Goal: Task Accomplishment & Management: Use online tool/utility

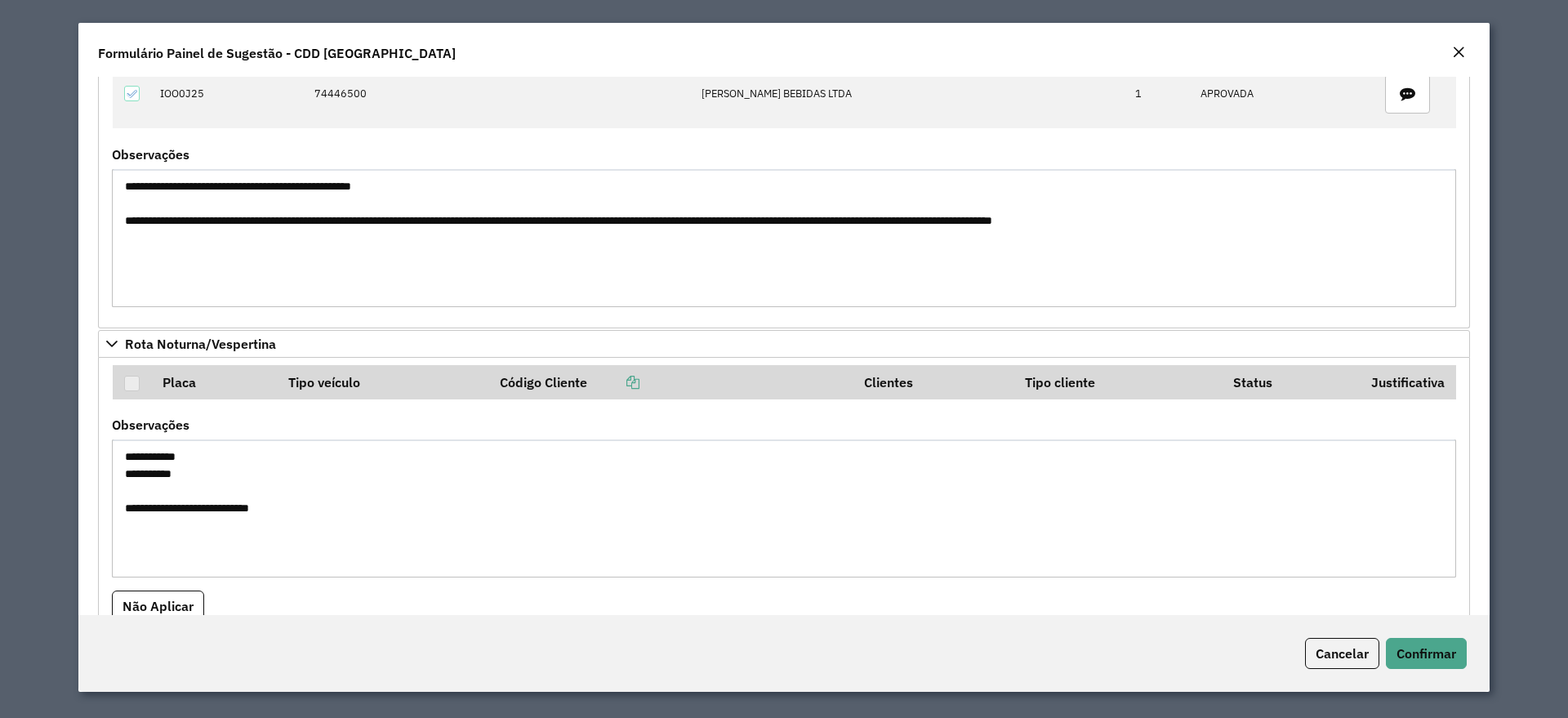
scroll to position [1226, 0]
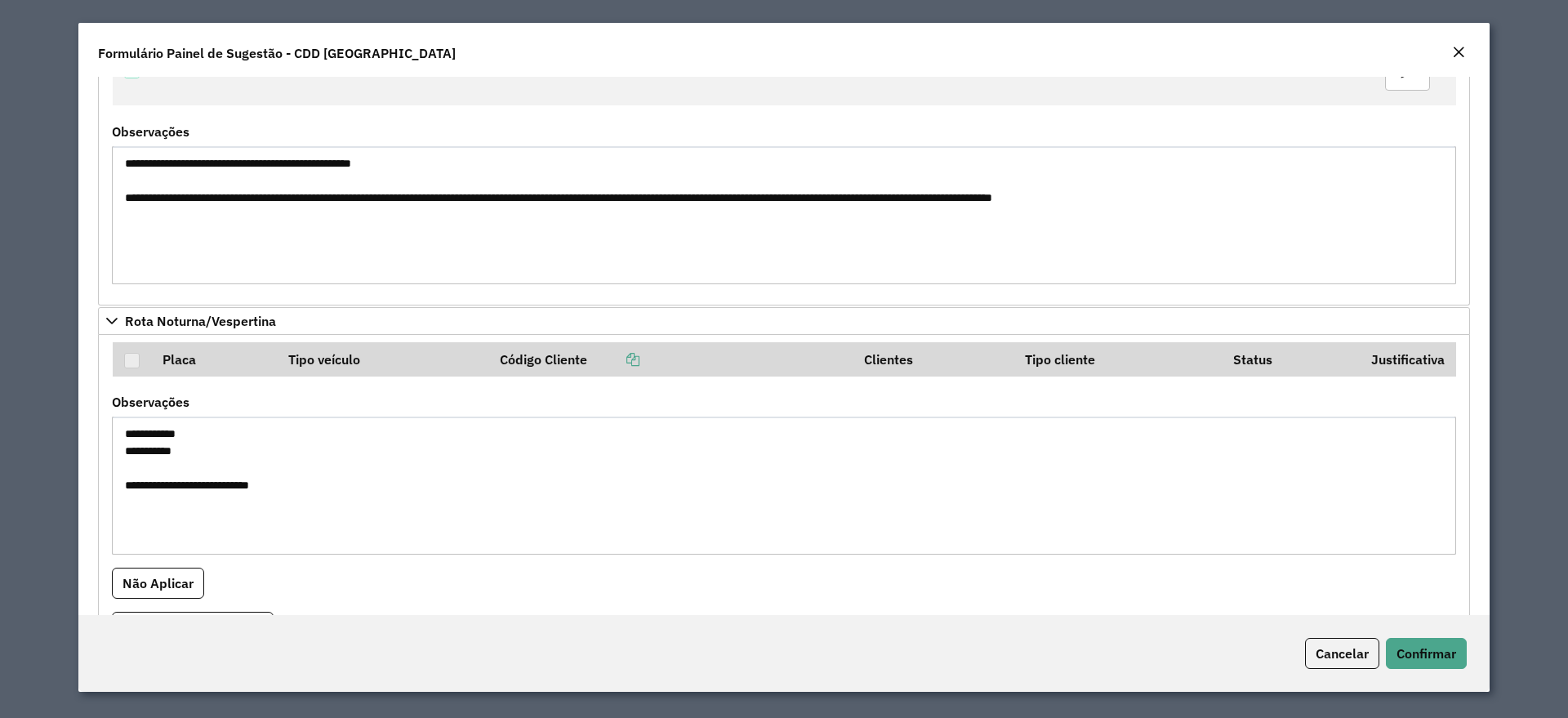
drag, startPoint x: 119, startPoint y: 487, endPoint x: 309, endPoint y: 494, distance: 190.1
click at [309, 494] on textarea "**********" at bounding box center [784, 485] width 1344 height 138
click at [417, 508] on textarea "**********" at bounding box center [784, 485] width 1344 height 138
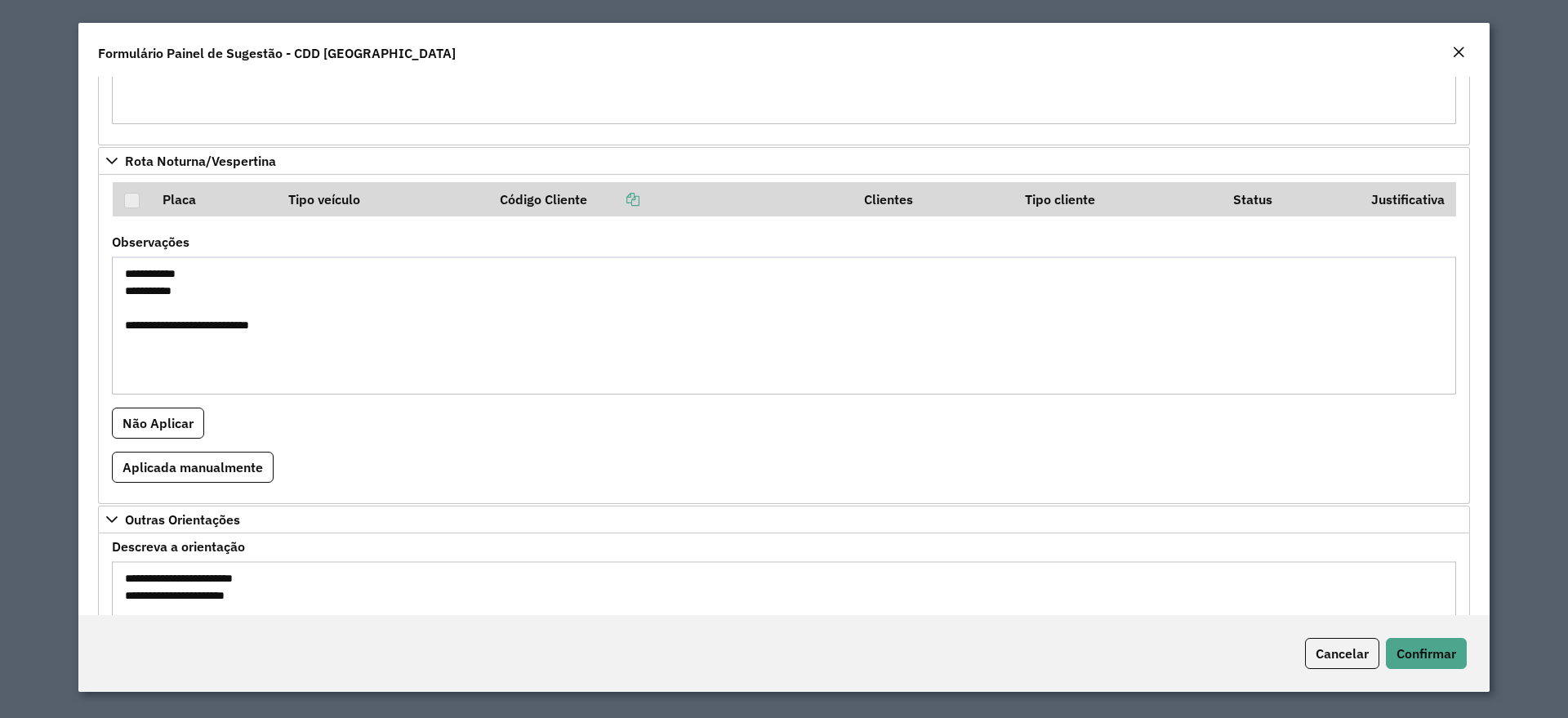
scroll to position [1513, 0]
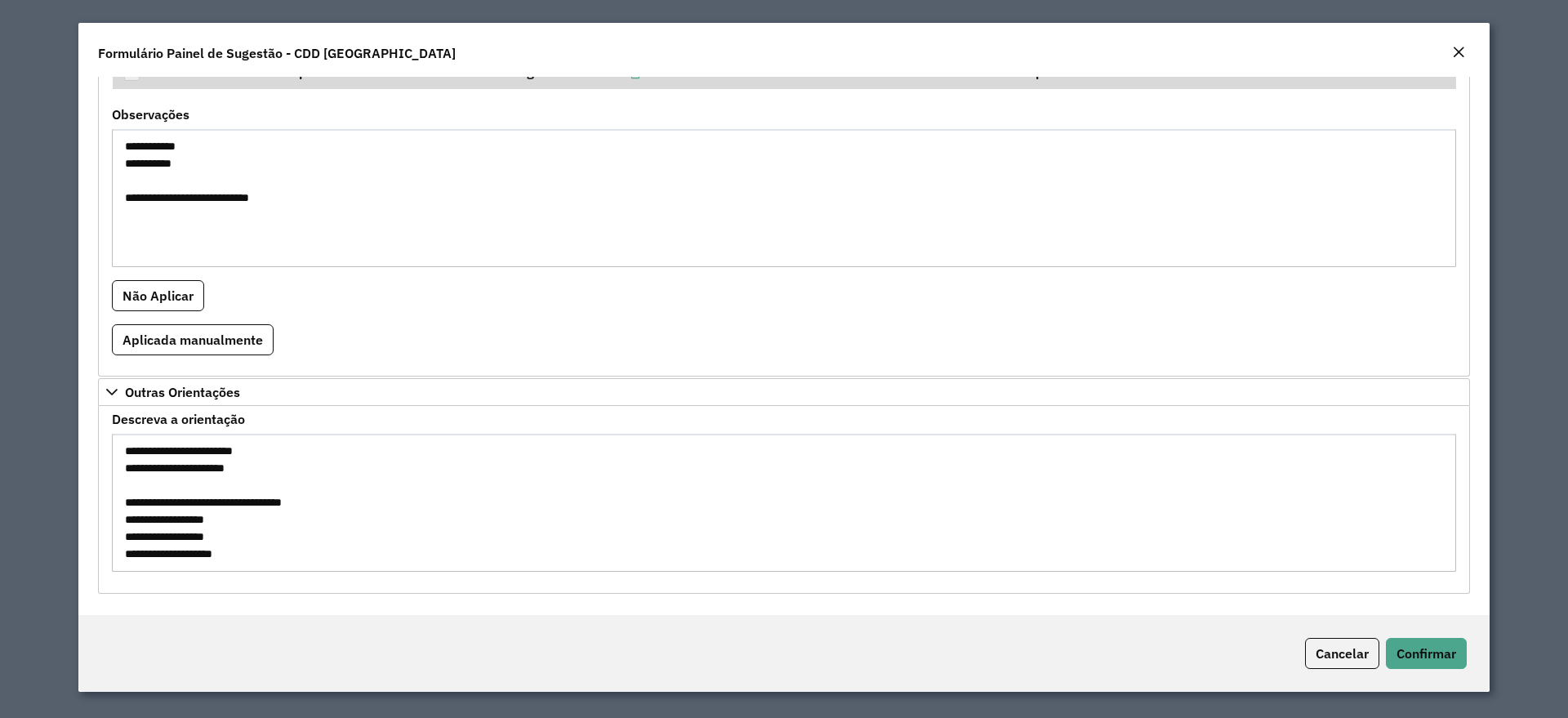
drag, startPoint x: 125, startPoint y: 508, endPoint x: 282, endPoint y: 551, distance: 162.8
click at [282, 551] on textarea "**********" at bounding box center [784, 503] width 1344 height 138
click at [257, 524] on textarea "**********" at bounding box center [784, 503] width 1344 height 138
click at [1456, 56] on em "Close" at bounding box center [1458, 52] width 13 height 13
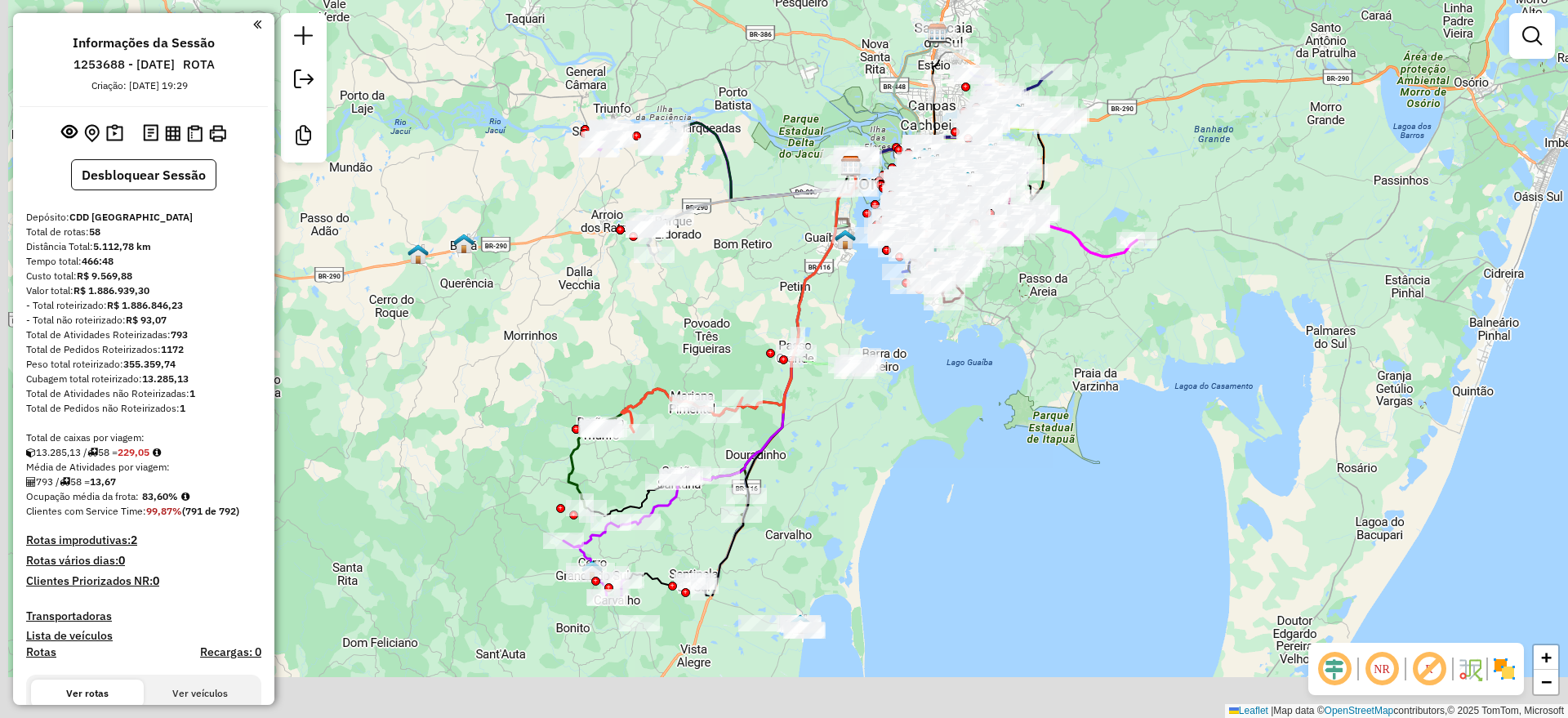
drag, startPoint x: 728, startPoint y: 336, endPoint x: 1268, endPoint y: 676, distance: 638.1
click at [746, 268] on div "Janela de atendimento Grade de atendimento Capacidade Transportadoras Veículos …" at bounding box center [784, 359] width 1568 height 718
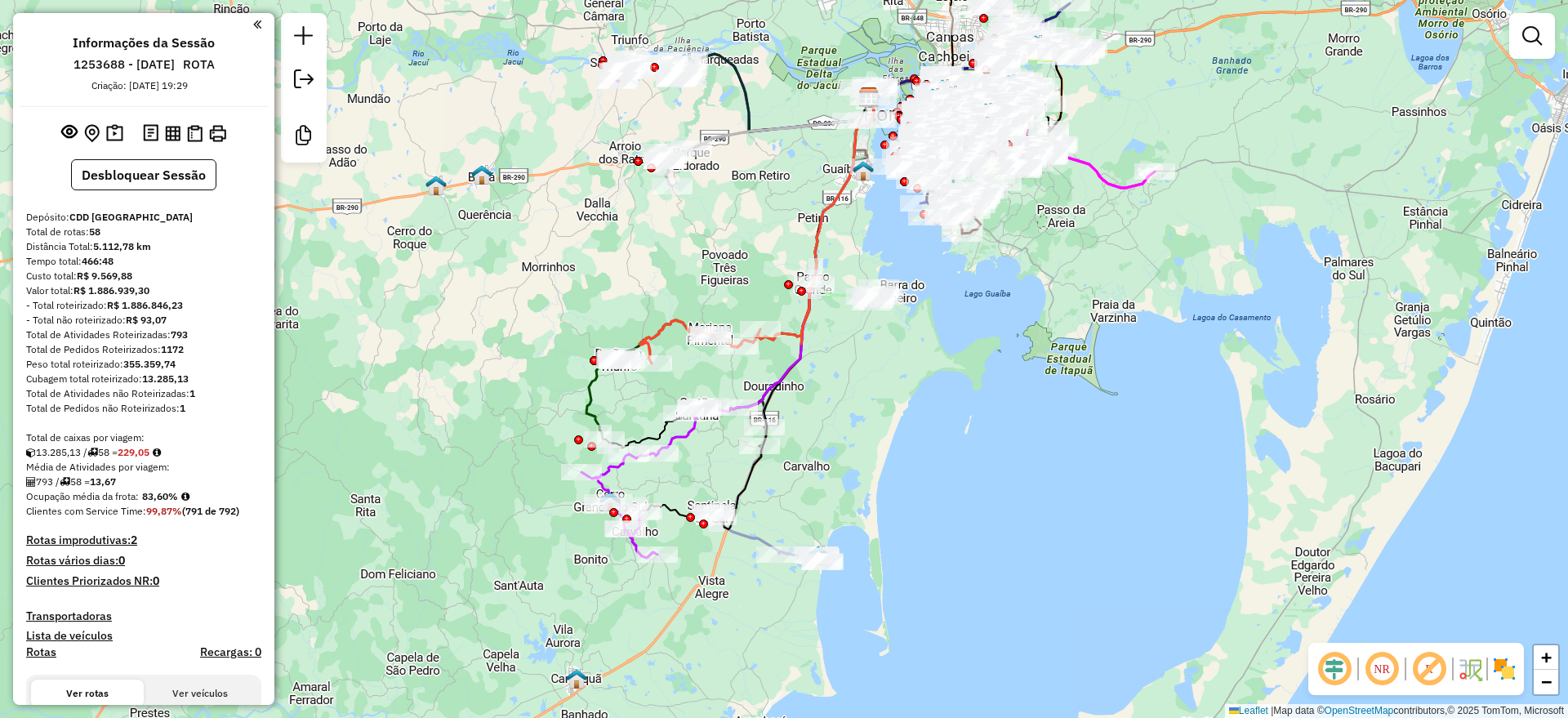
click at [1332, 666] on em at bounding box center [1334, 669] width 39 height 39
click at [1424, 666] on em at bounding box center [1428, 669] width 39 height 39
click at [752, 537] on icon at bounding box center [767, 537] width 111 height 51
select select "**********"
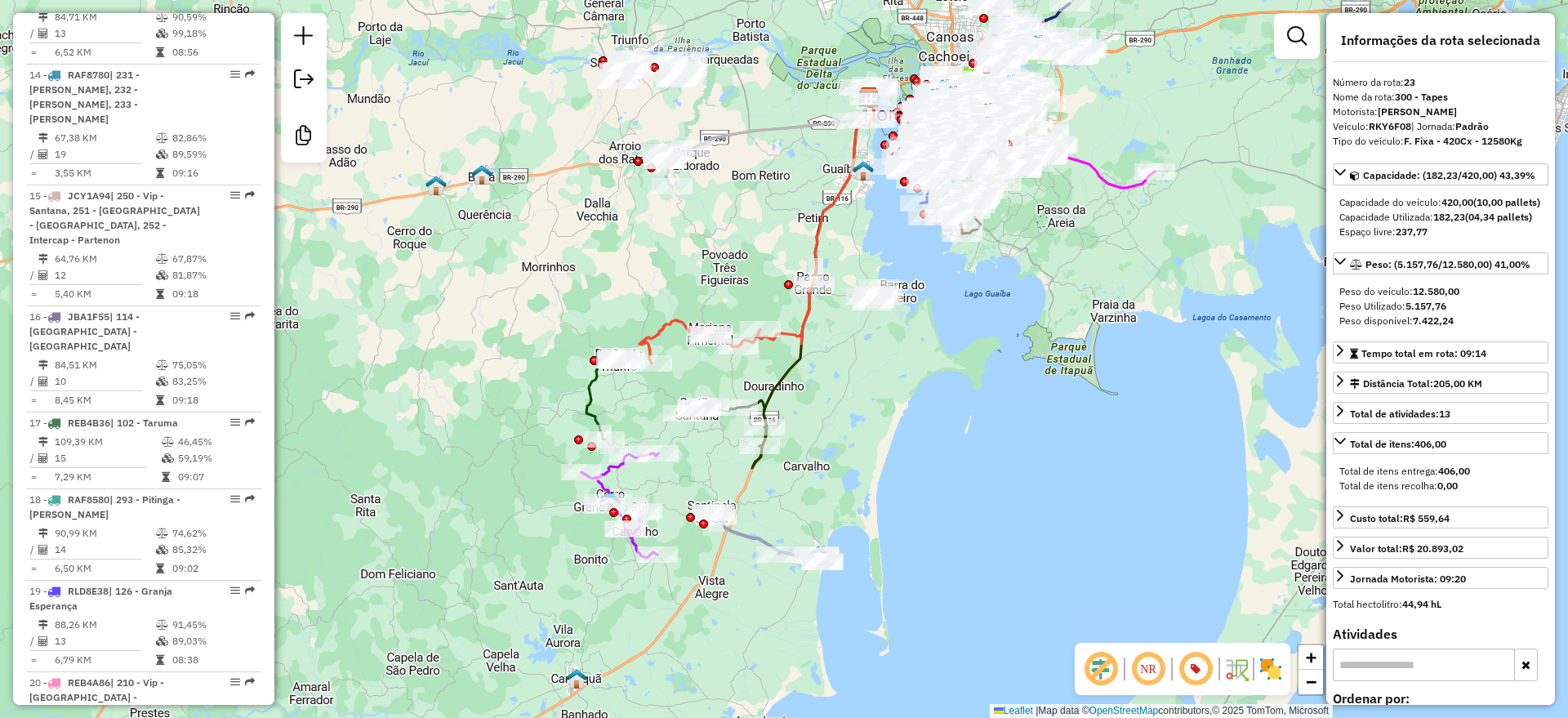
scroll to position [2771, 0]
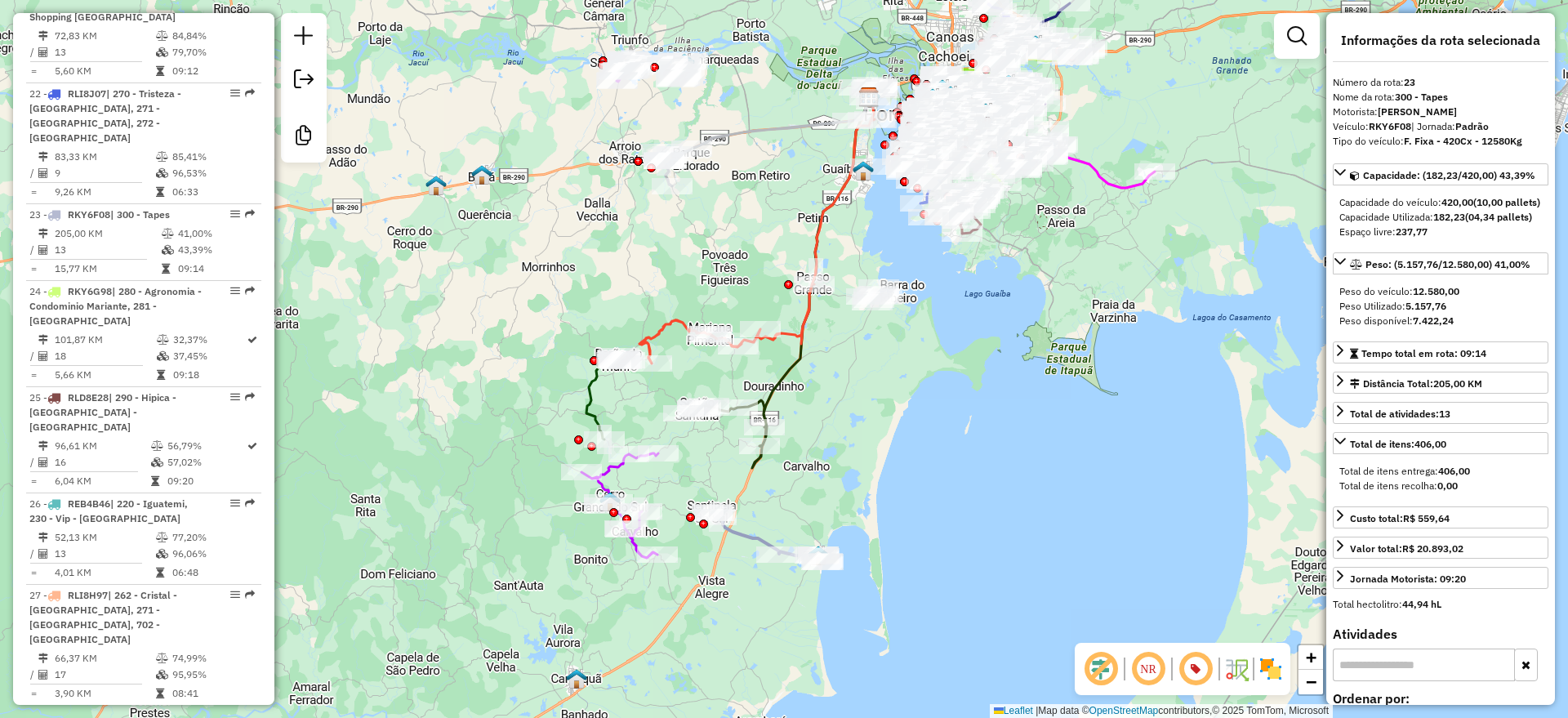
click at [605, 471] on icon at bounding box center [620, 506] width 76 height 105
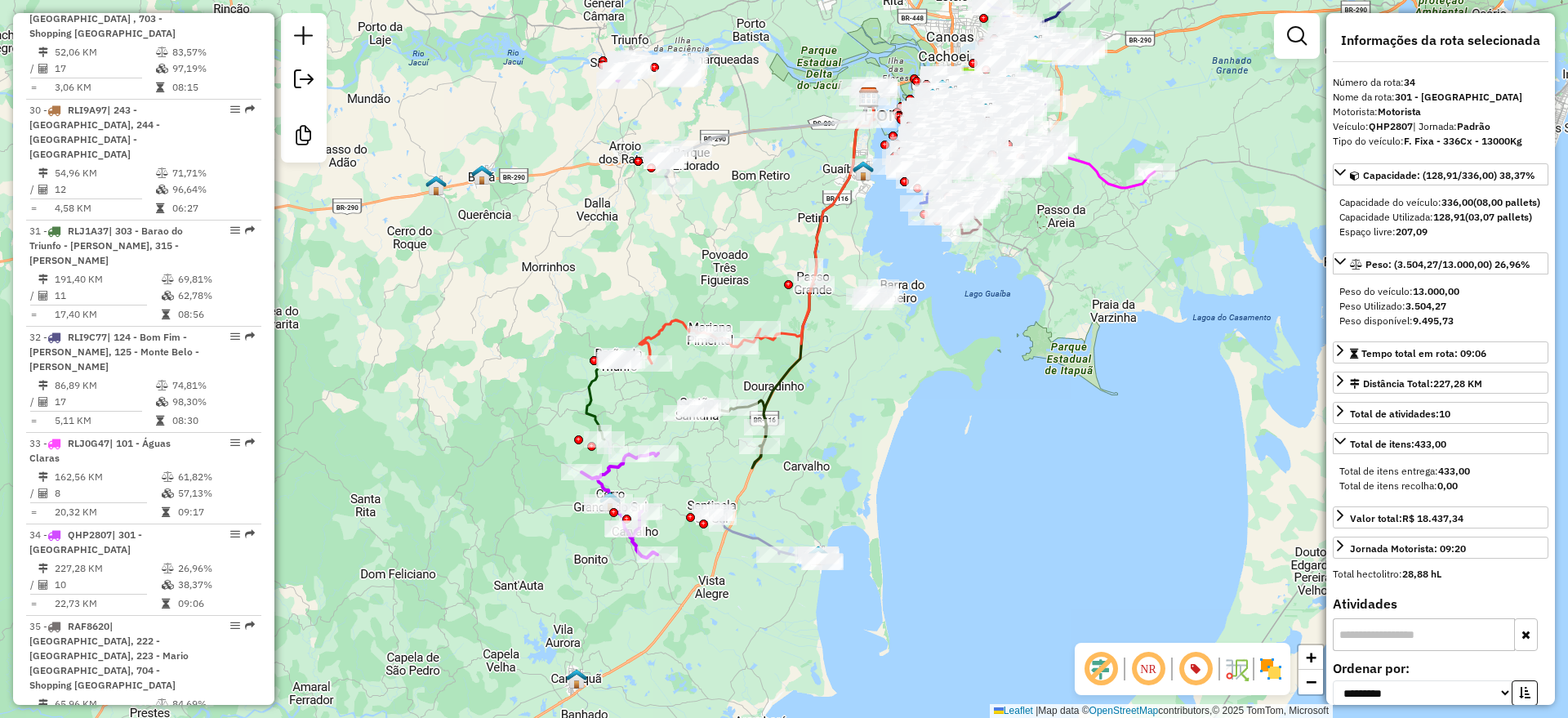
scroll to position [3881, 0]
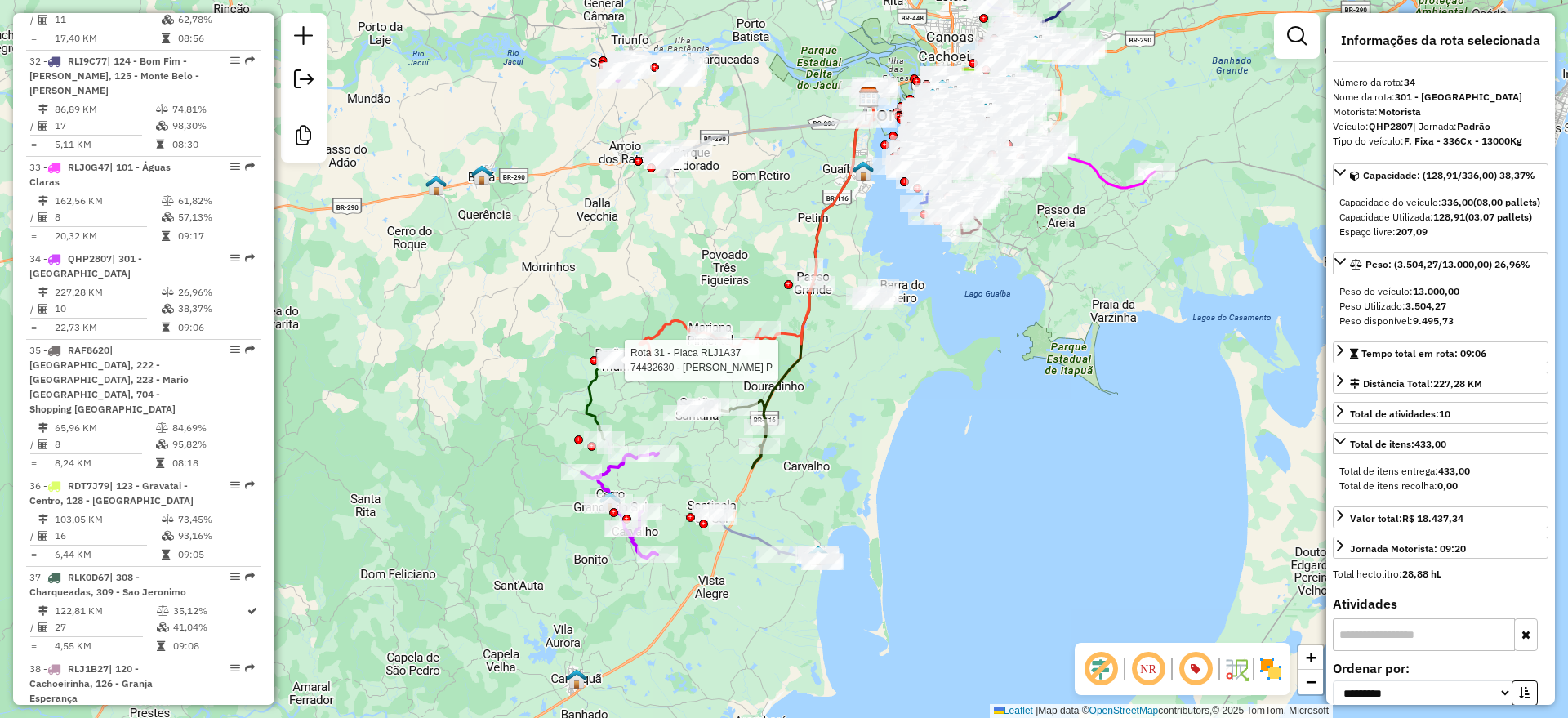
click at [592, 366] on div at bounding box center [594, 361] width 9 height 9
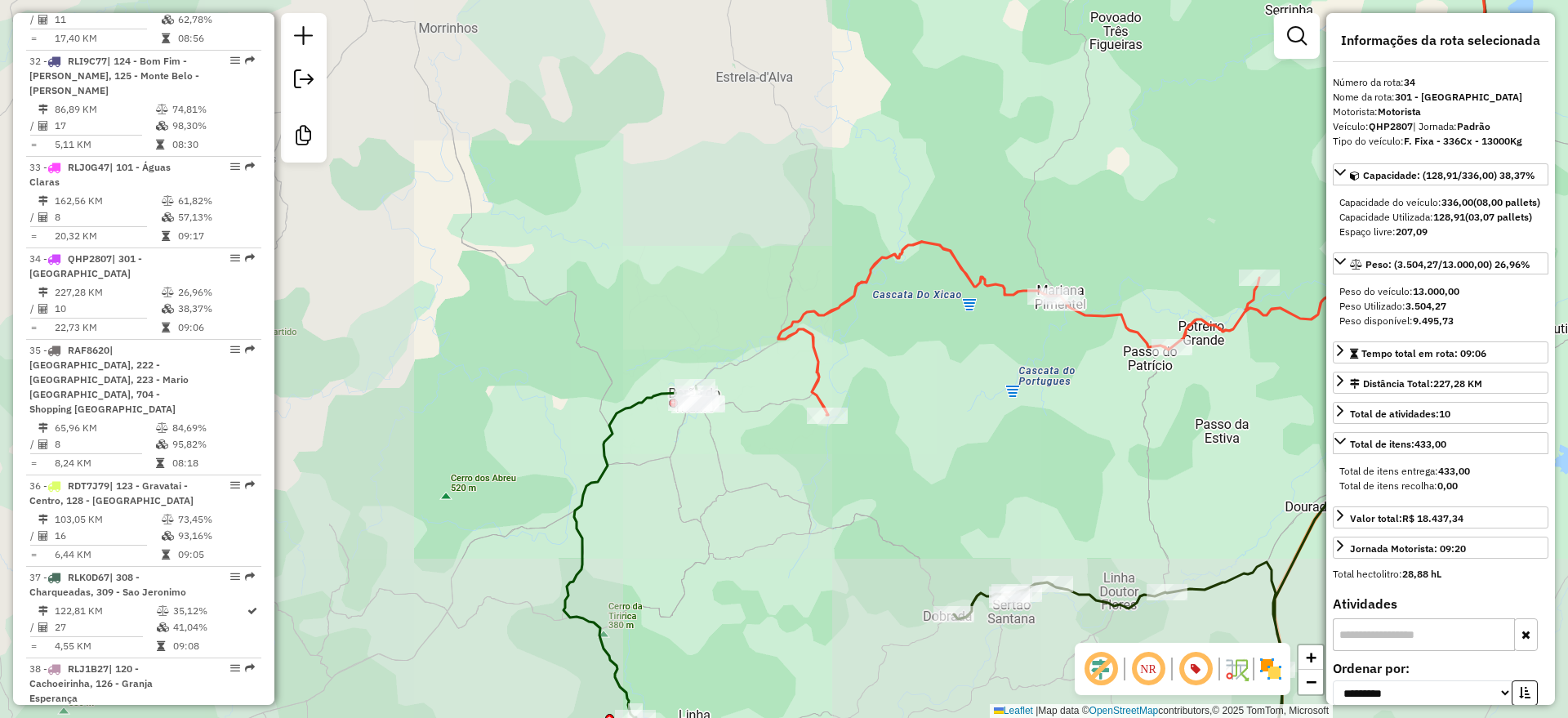
click at [638, 408] on icon at bounding box center [634, 552] width 142 height 331
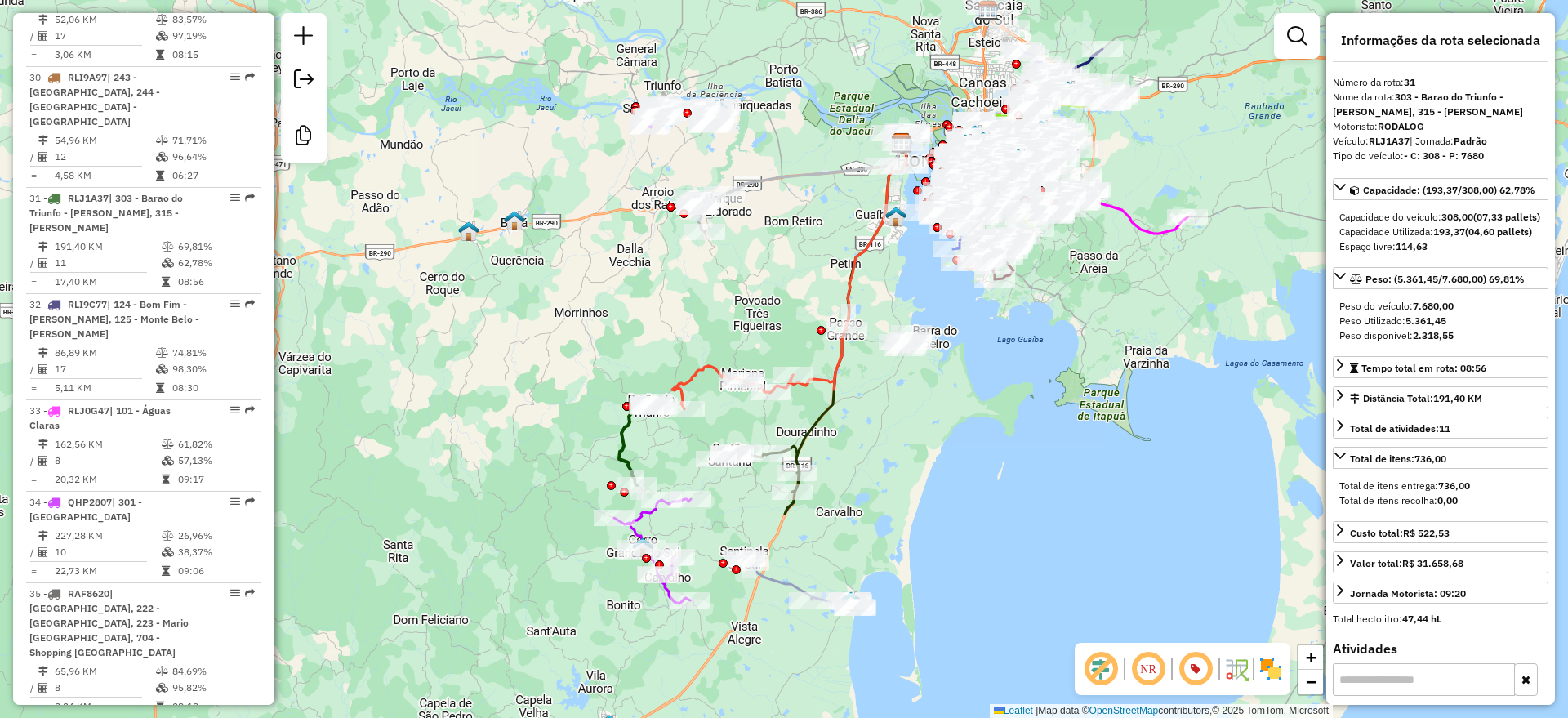
scroll to position [3578, 0]
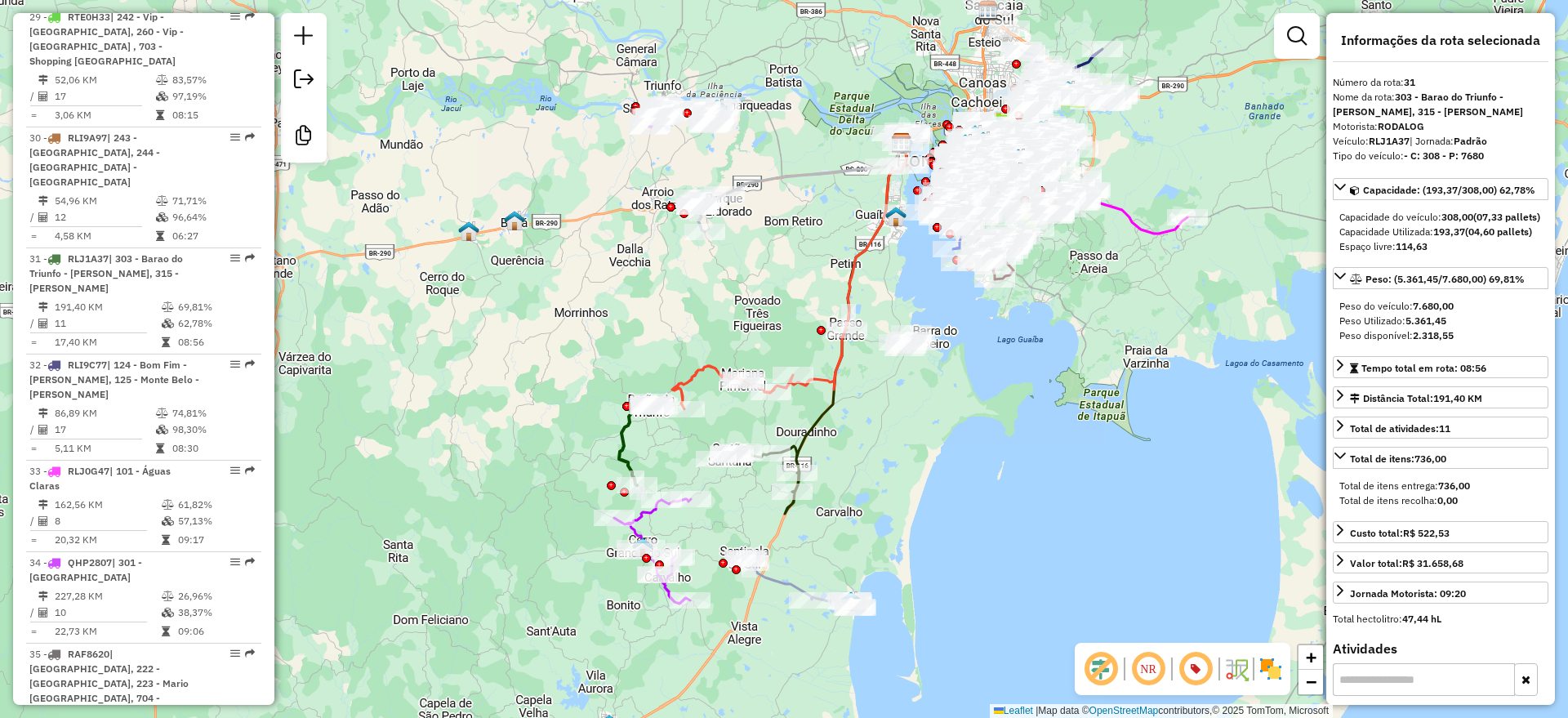
click at [840, 351] on icon at bounding box center [791, 270] width 238 height 277
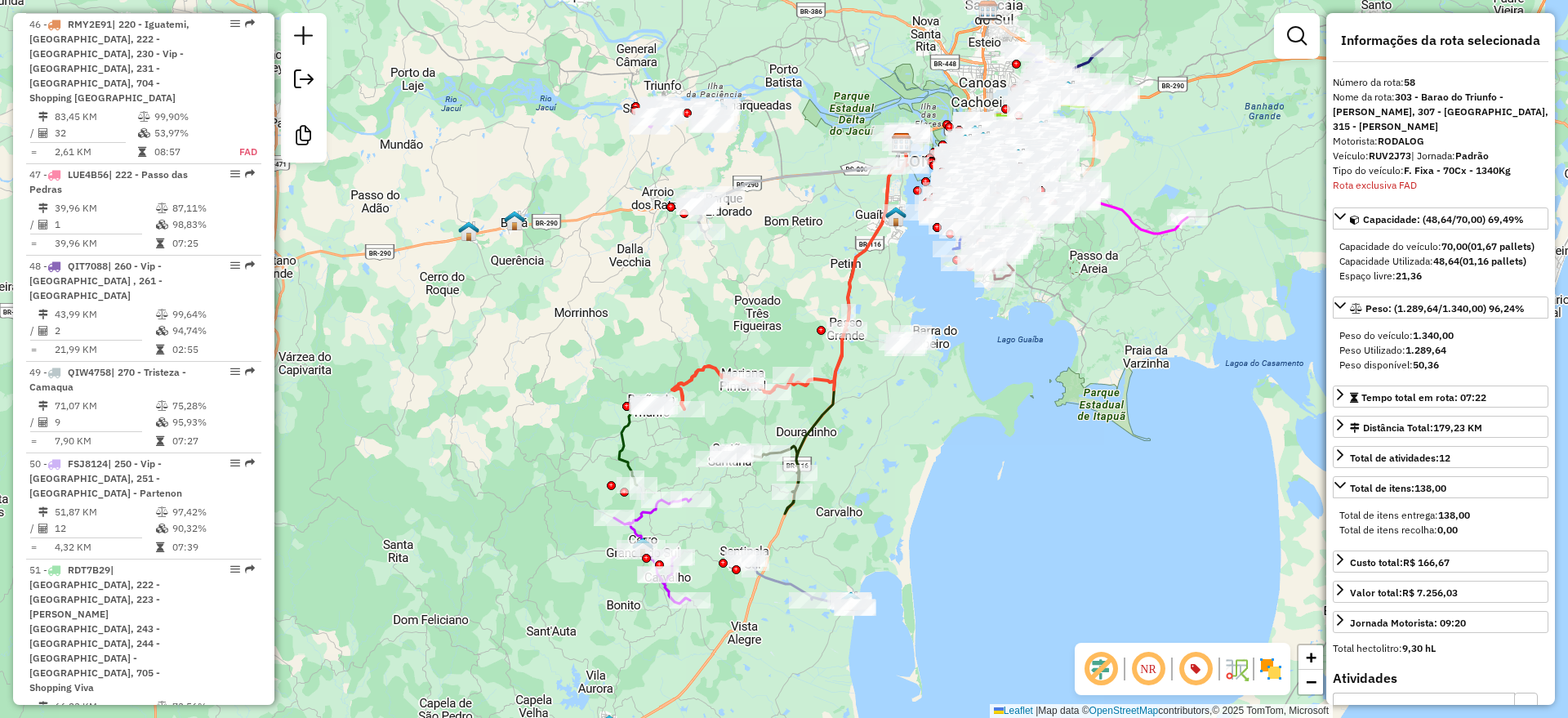
scroll to position [6130, 0]
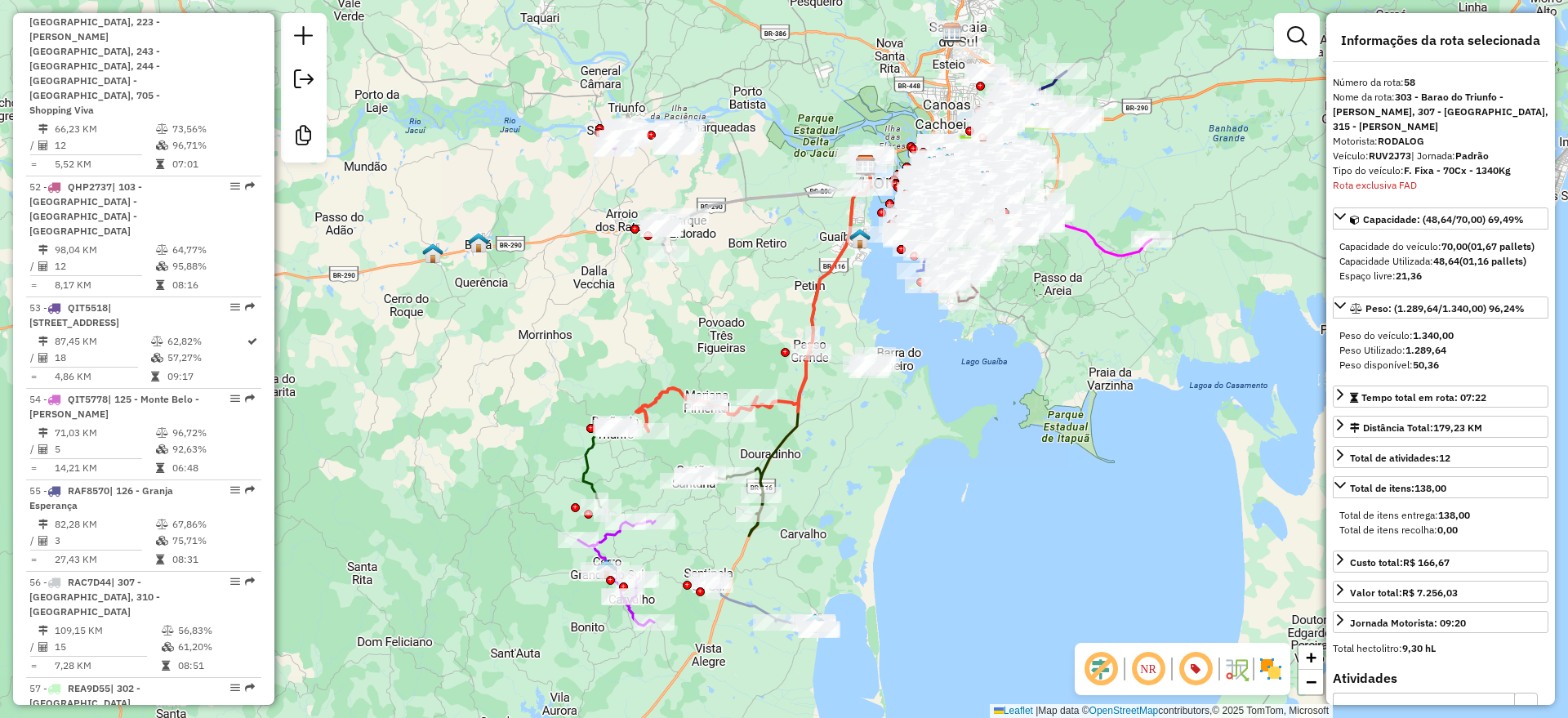
drag, startPoint x: 758, startPoint y: 298, endPoint x: 723, endPoint y: 320, distance: 41.3
click at [723, 320] on div "Janela de atendimento Grade de atendimento Capacidade Transportadoras Veículos …" at bounding box center [784, 359] width 1568 height 718
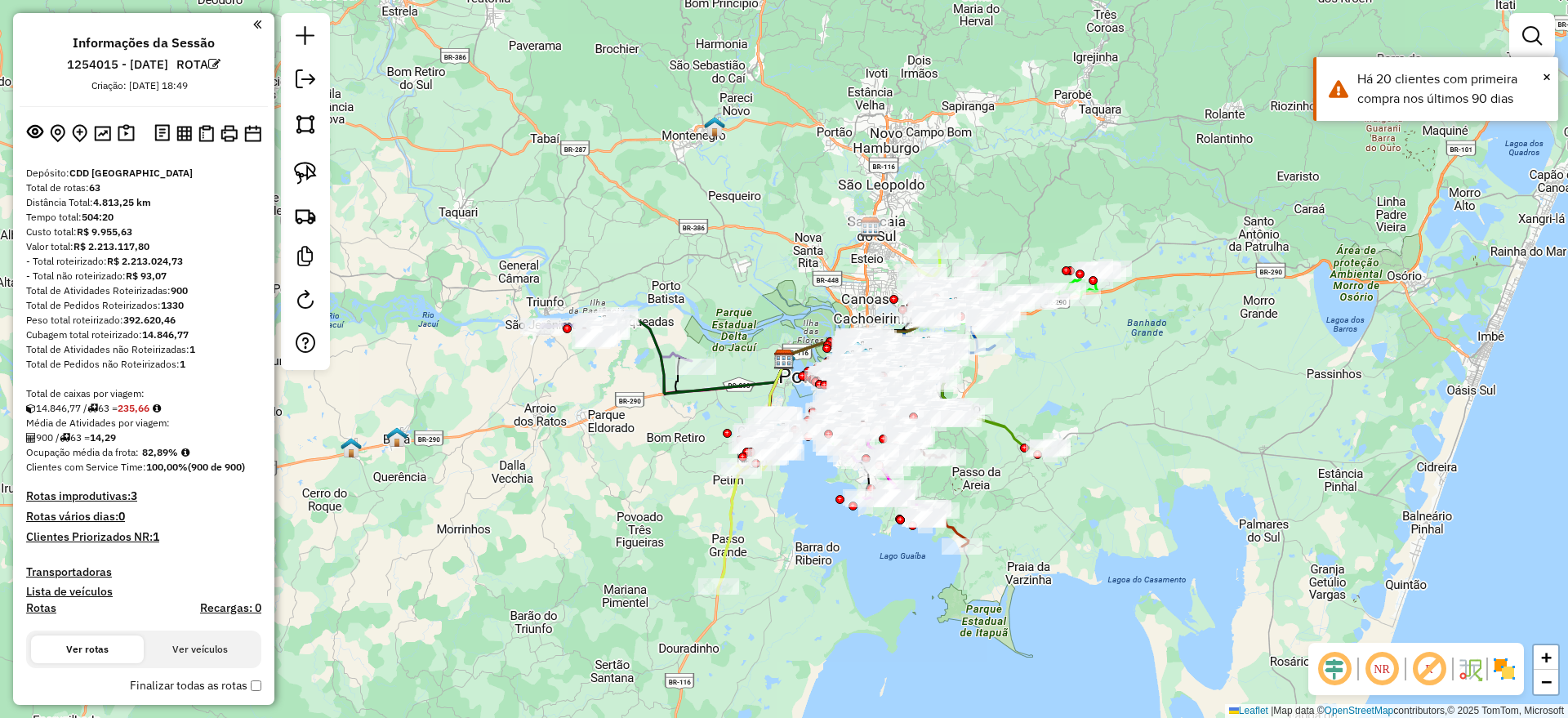
click at [1337, 670] on em at bounding box center [1334, 669] width 39 height 39
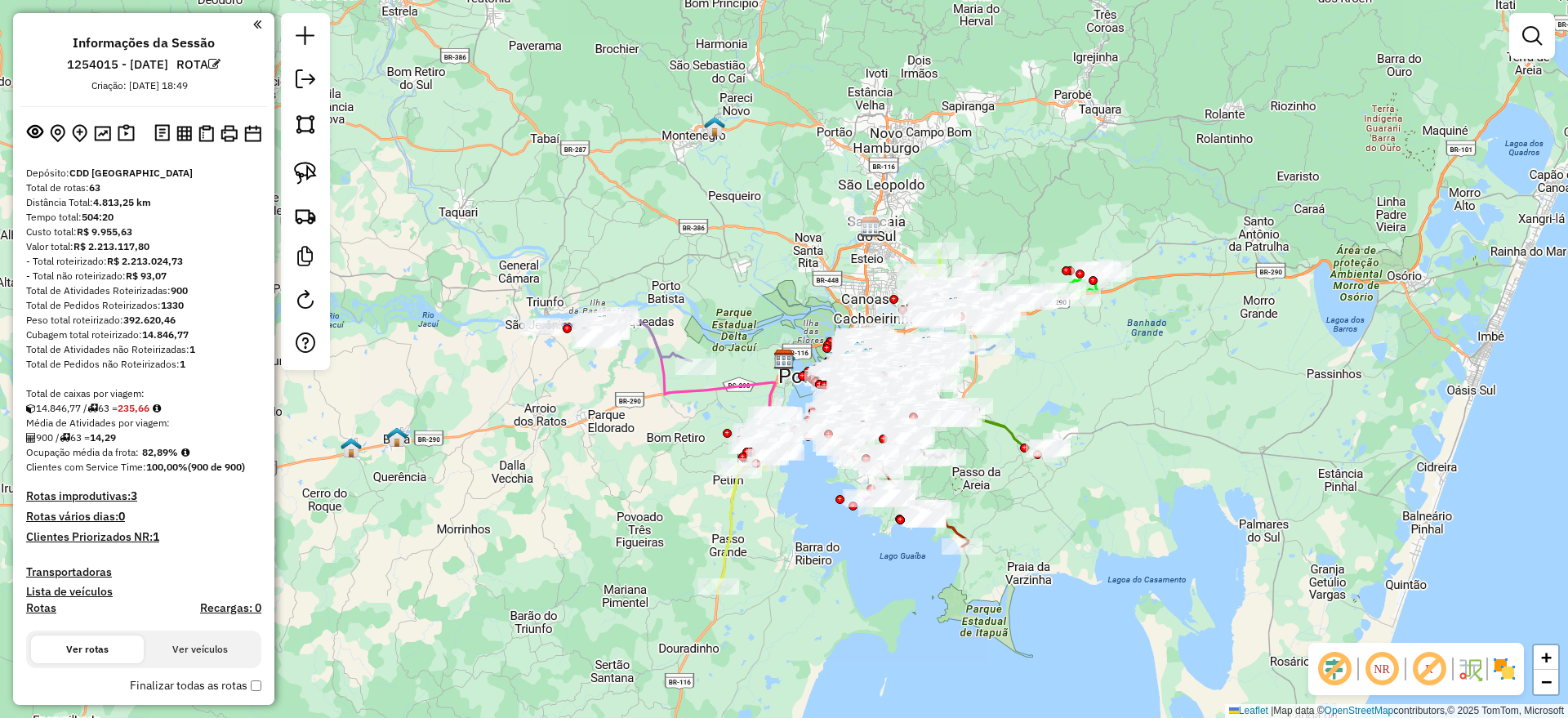
click at [1428, 667] on em at bounding box center [1428, 669] width 39 height 39
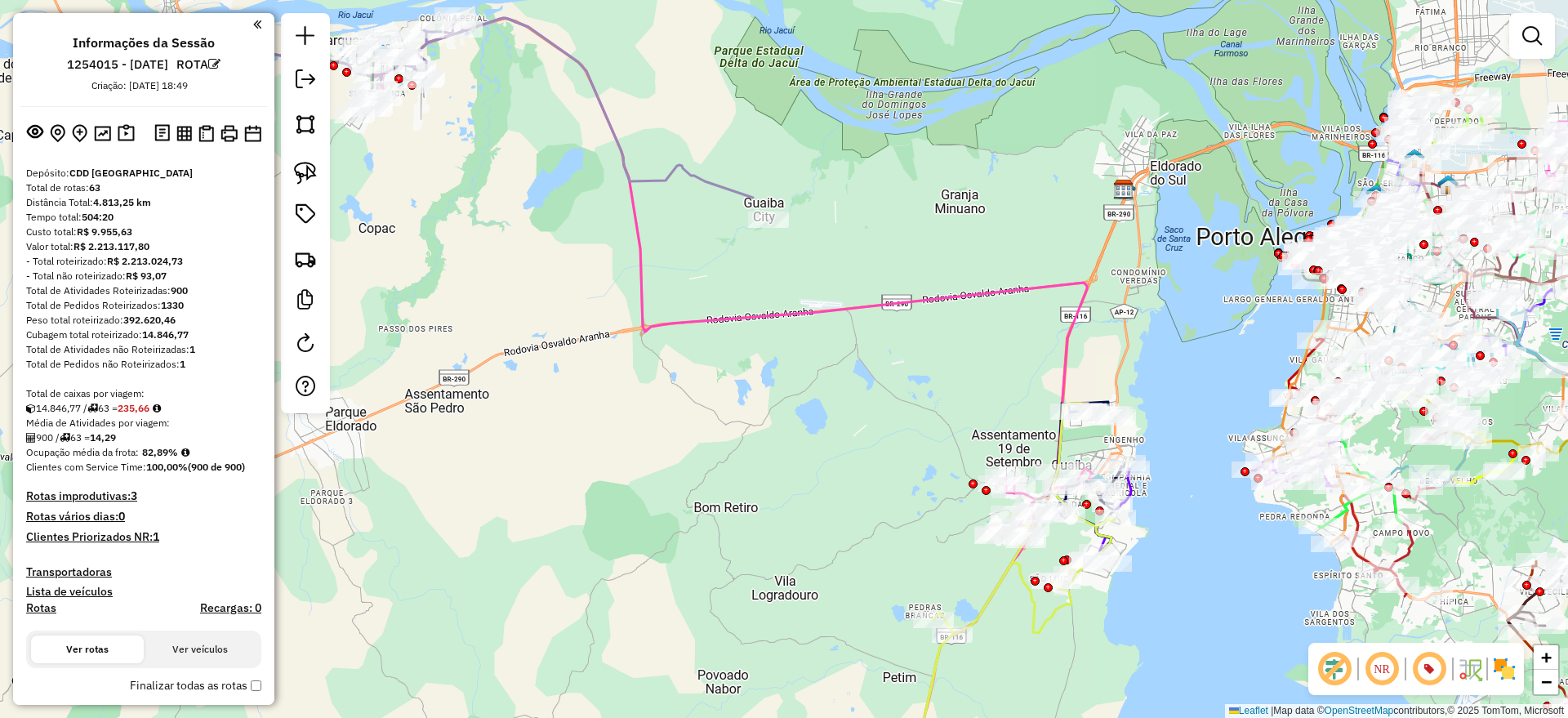
click at [921, 405] on div "Janela de atendimento Grade de atendimento Capacidade Transportadoras Veículos …" at bounding box center [784, 359] width 1568 height 718
click at [807, 307] on icon at bounding box center [737, 327] width 730 height 617
select select "**********"
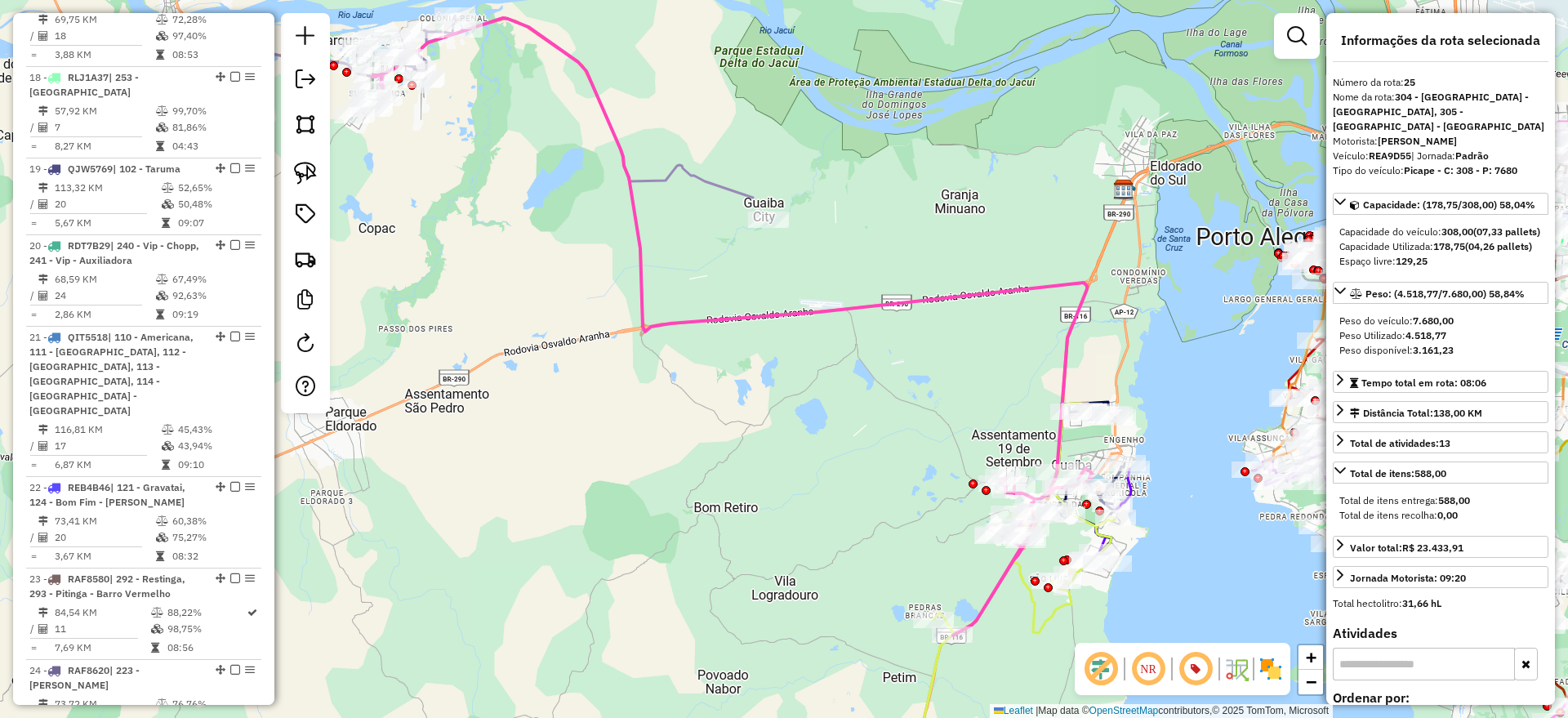
scroll to position [2958, 0]
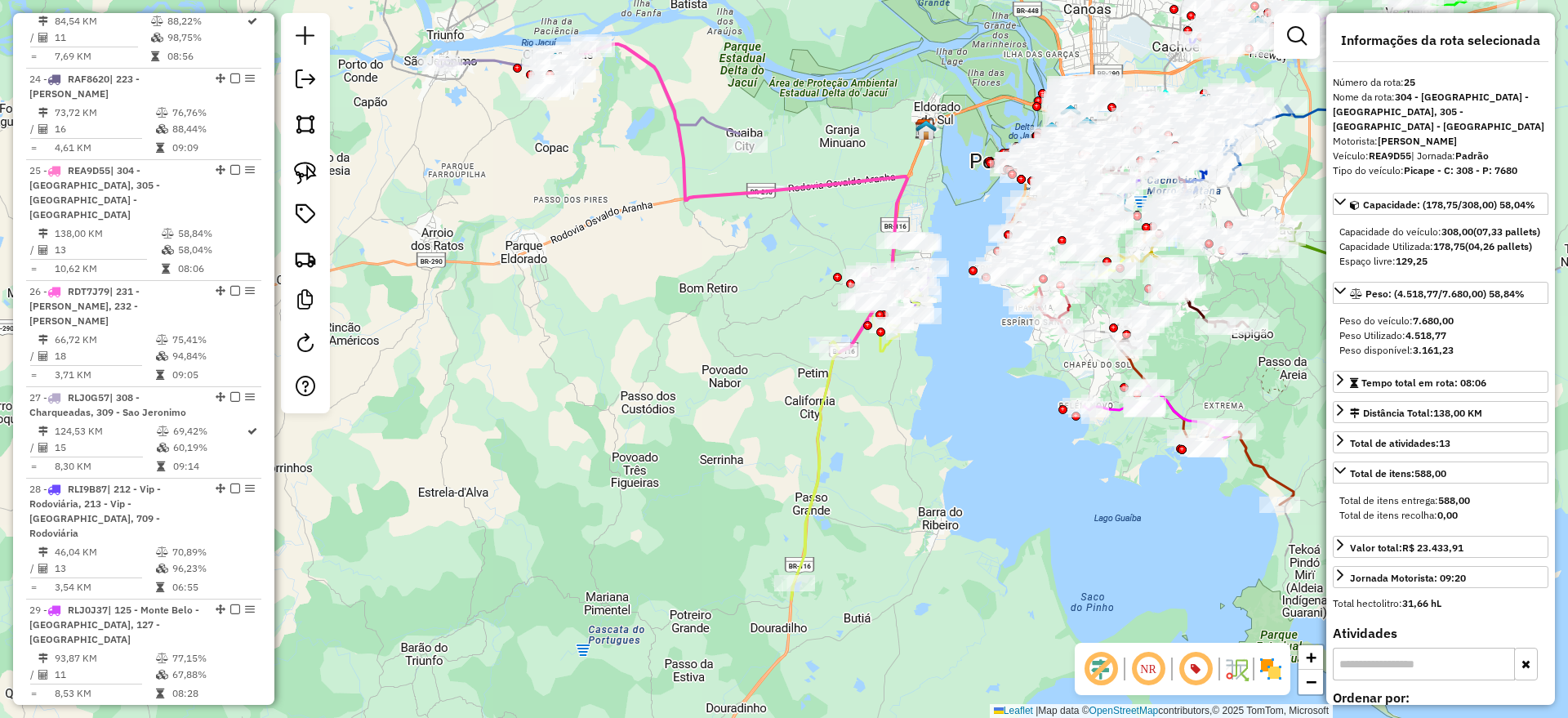
drag, startPoint x: 705, startPoint y: 422, endPoint x: 679, endPoint y: 335, distance: 90.8
click at [679, 335] on div "Janela de atendimento Grade de atendimento Capacidade Transportadoras Veículos …" at bounding box center [784, 359] width 1568 height 718
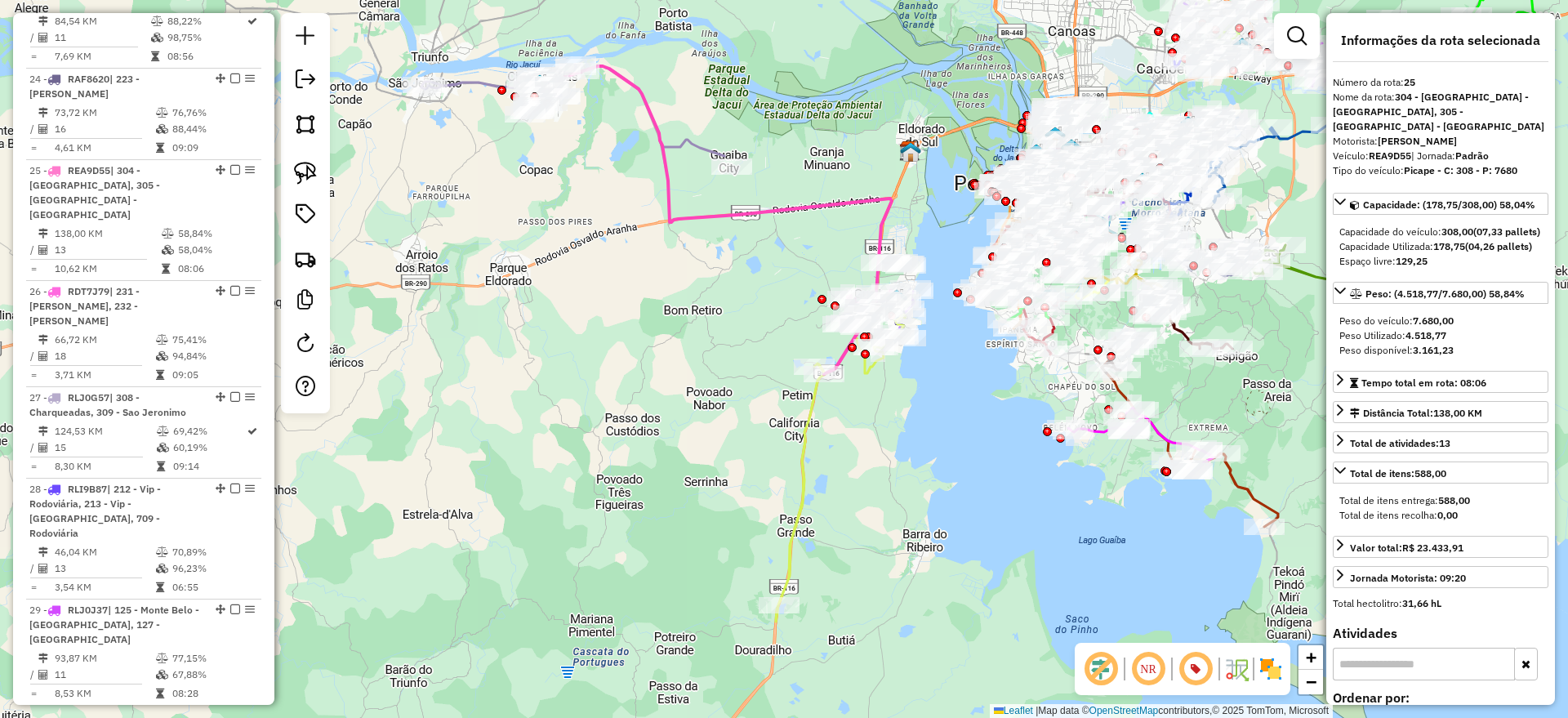
drag, startPoint x: 909, startPoint y: 499, endPoint x: 793, endPoint y: 576, distance: 139.2
click at [772, 588] on div "Janela de atendimento Grade de atendimento Capacidade Transportadoras Veículos …" at bounding box center [784, 359] width 1568 height 718
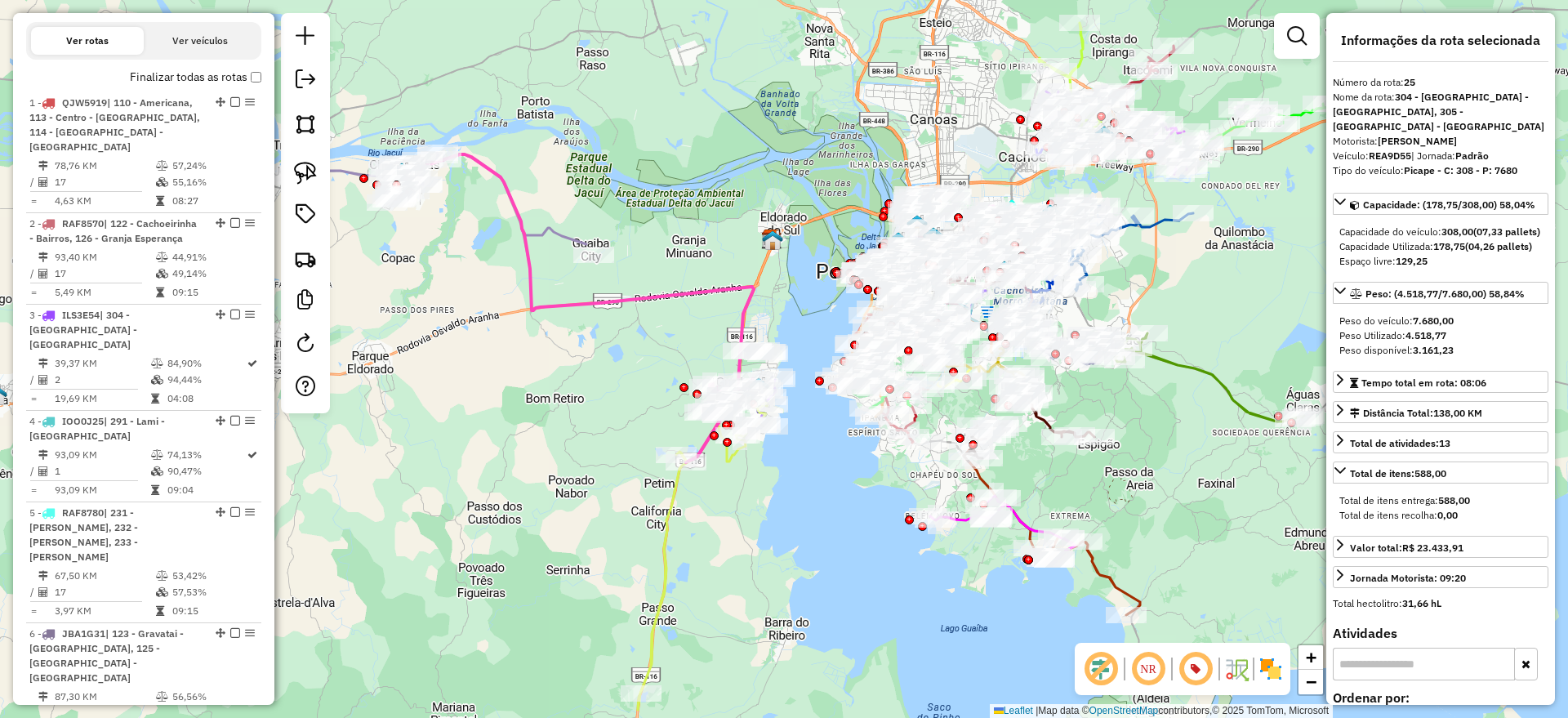
scroll to position [0, 0]
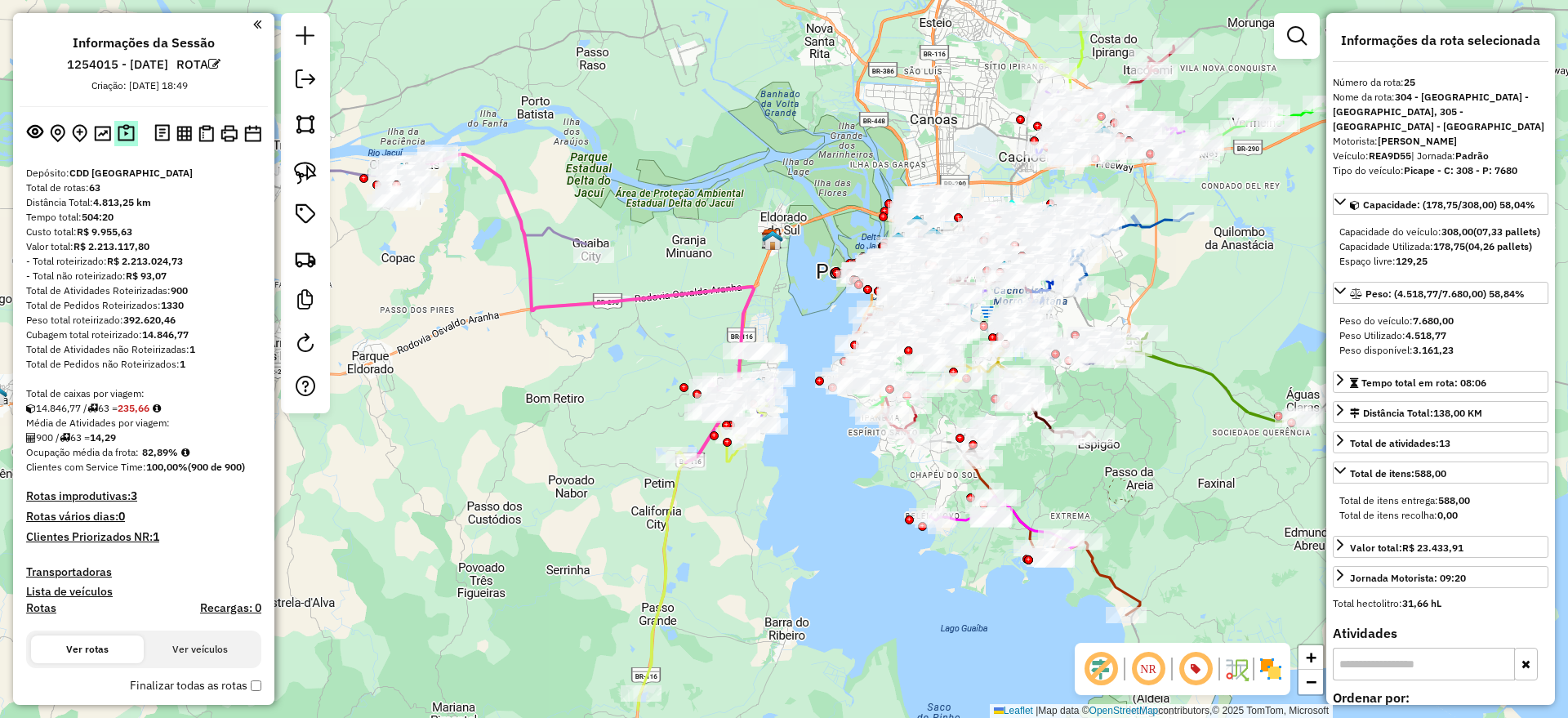
click at [124, 134] on img at bounding box center [126, 133] width 17 height 19
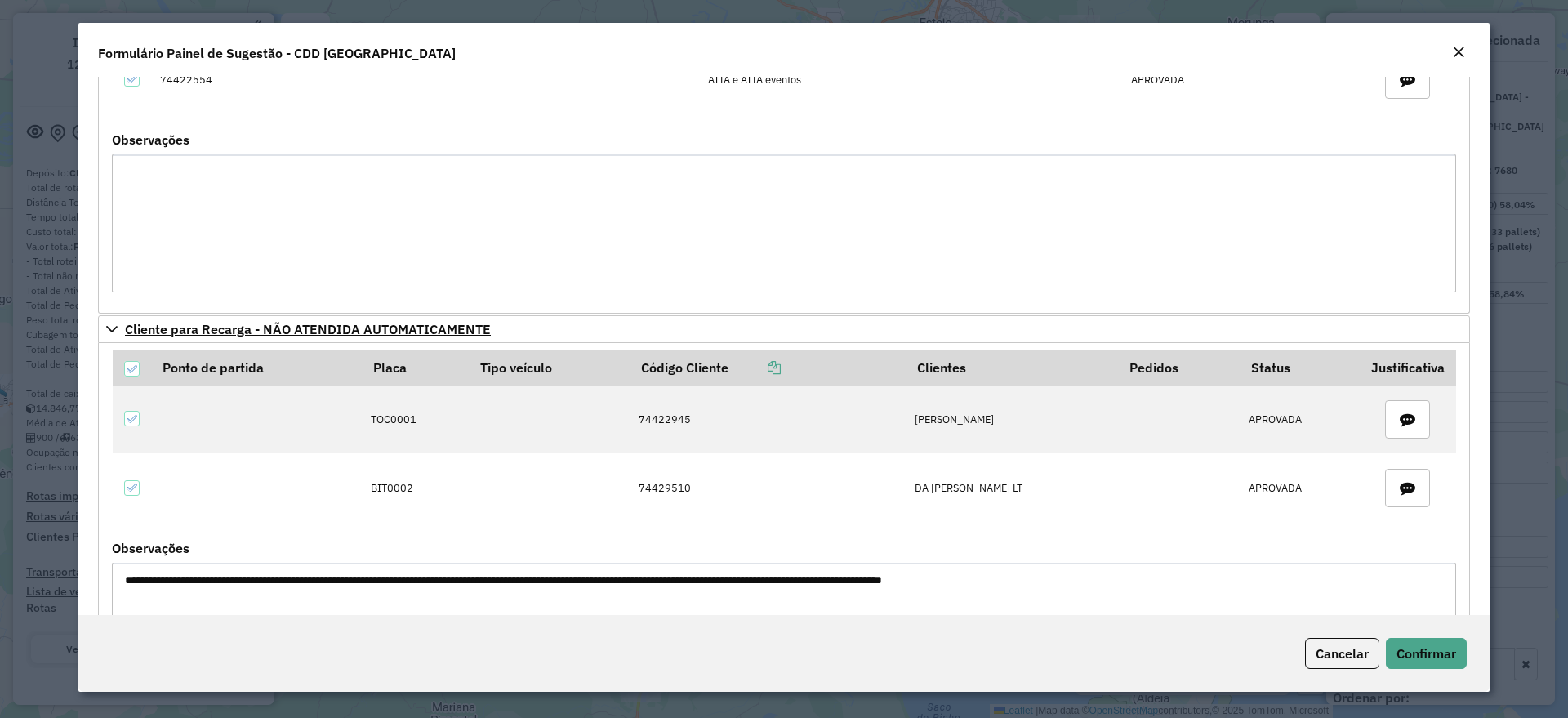
scroll to position [307, 0]
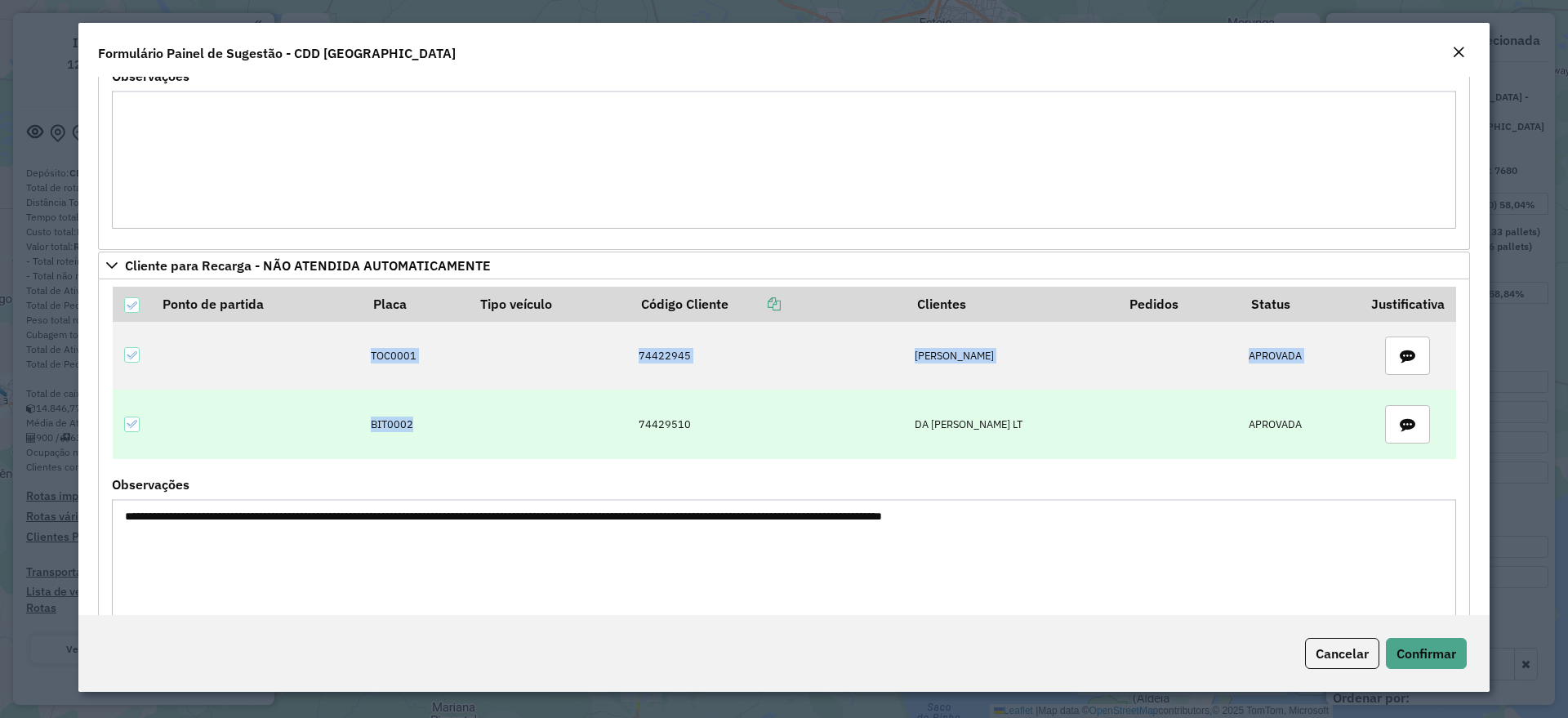
drag, startPoint x: 348, startPoint y: 364, endPoint x: 591, endPoint y: 423, distance: 250.1
click at [591, 423] on tbody "TOC0001 74422945 FABIANO BERNEIRA BIE APROVADA BIT0002 74429510 DA COSTA OLIVEI…" at bounding box center [784, 390] width 1343 height 137
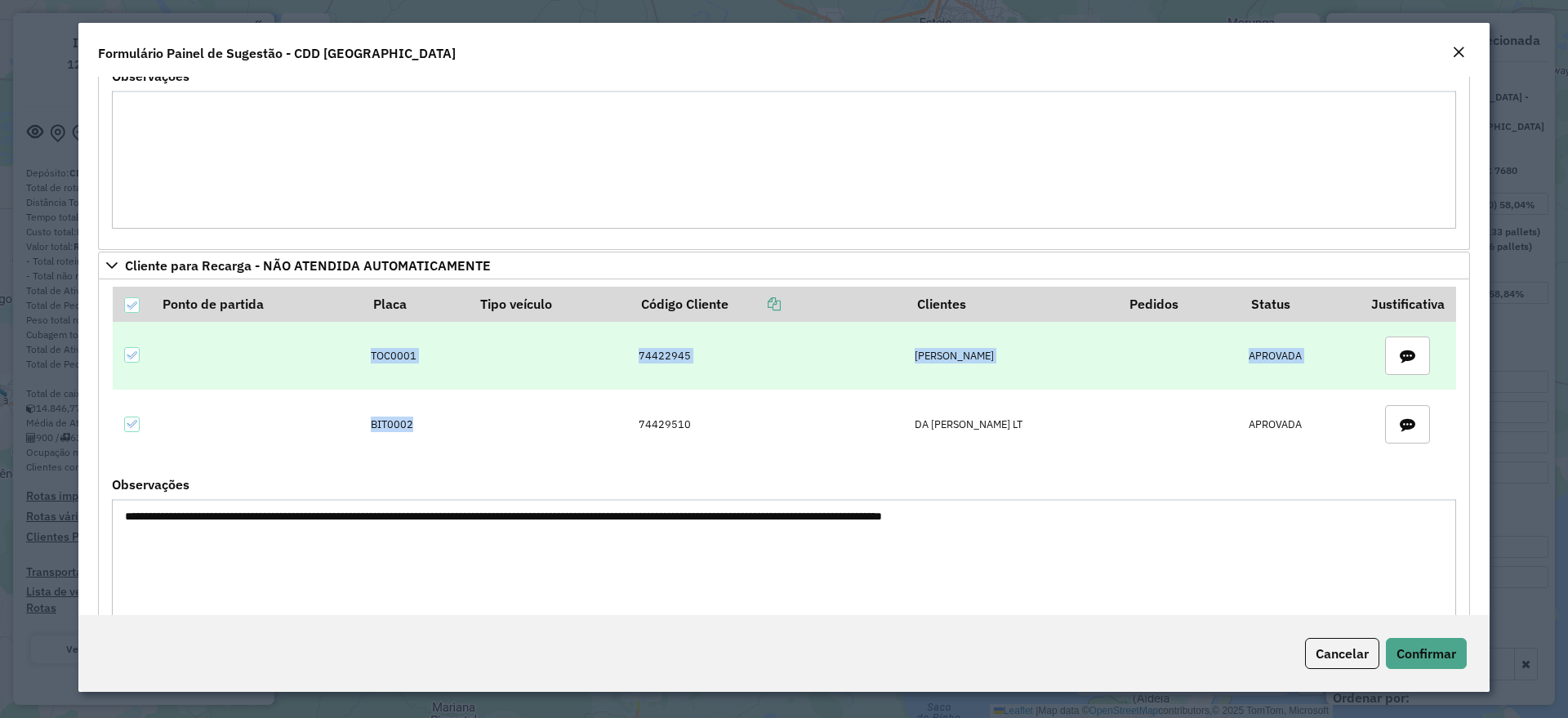
click at [527, 374] on td at bounding box center [550, 356] width 161 height 69
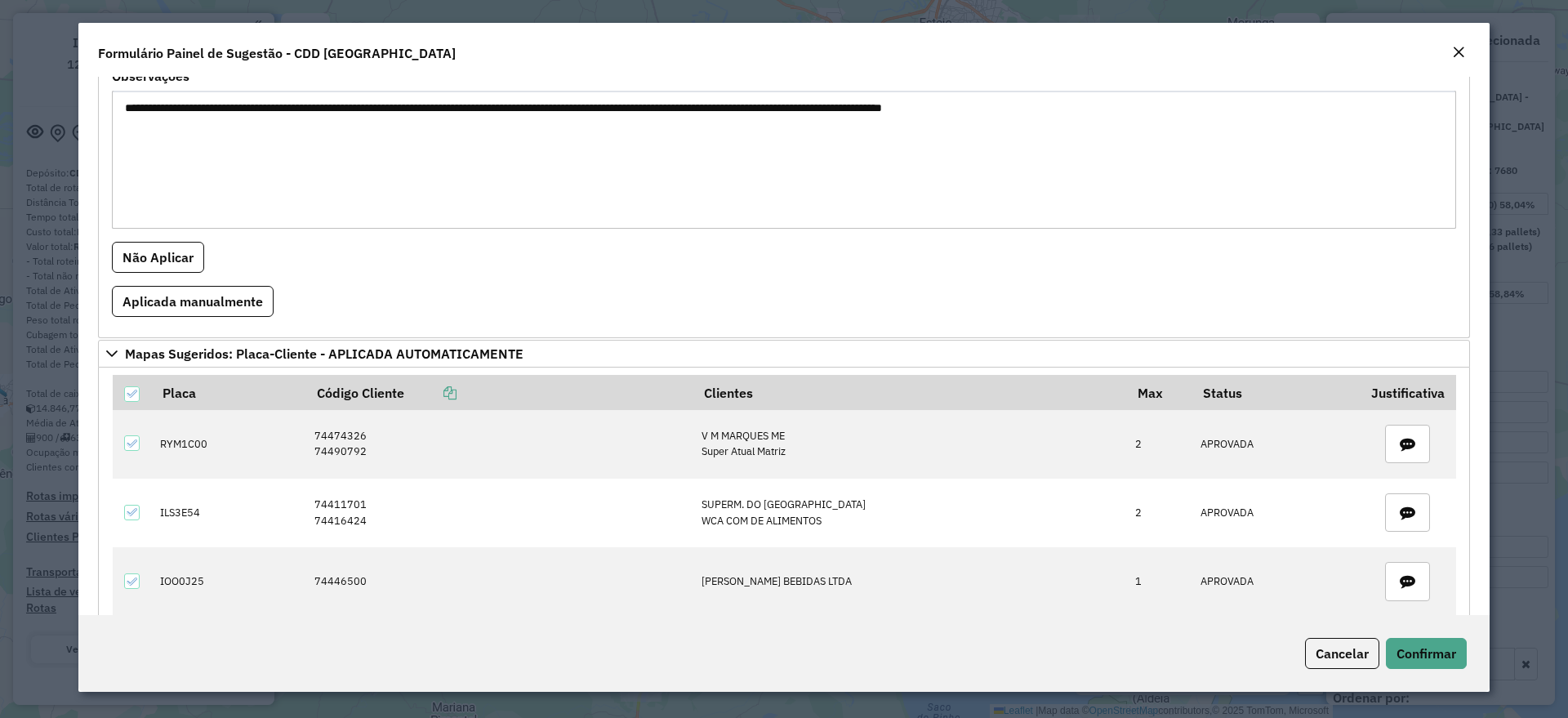
scroll to position [511, 0]
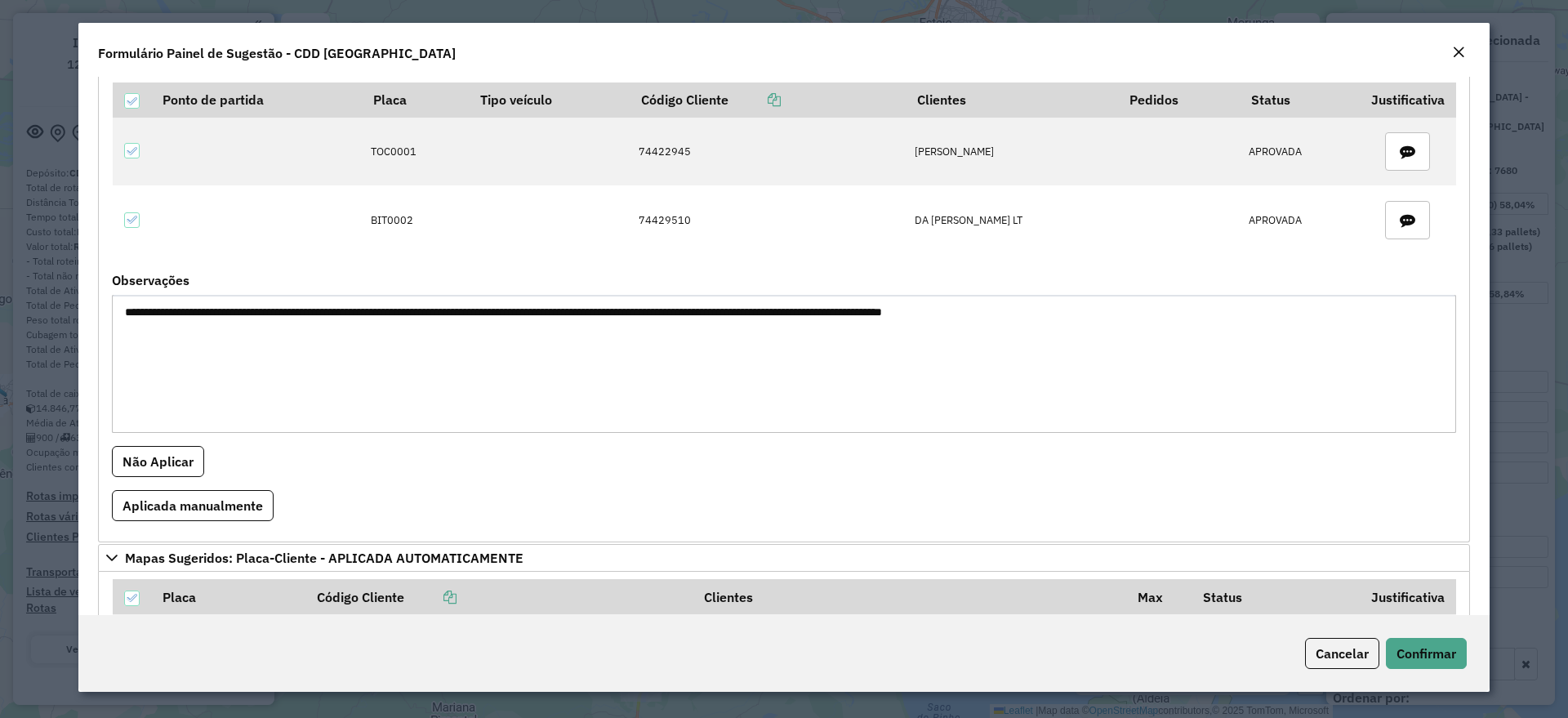
drag, startPoint x: 145, startPoint y: 316, endPoint x: 1061, endPoint y: 334, distance: 916.2
click at [1061, 334] on textarea "**********" at bounding box center [784, 364] width 1344 height 138
click at [708, 364] on textarea "**********" at bounding box center [784, 364] width 1344 height 138
drag, startPoint x: 124, startPoint y: 308, endPoint x: 769, endPoint y: 347, distance: 646.2
click at [769, 347] on textarea "**********" at bounding box center [784, 364] width 1344 height 138
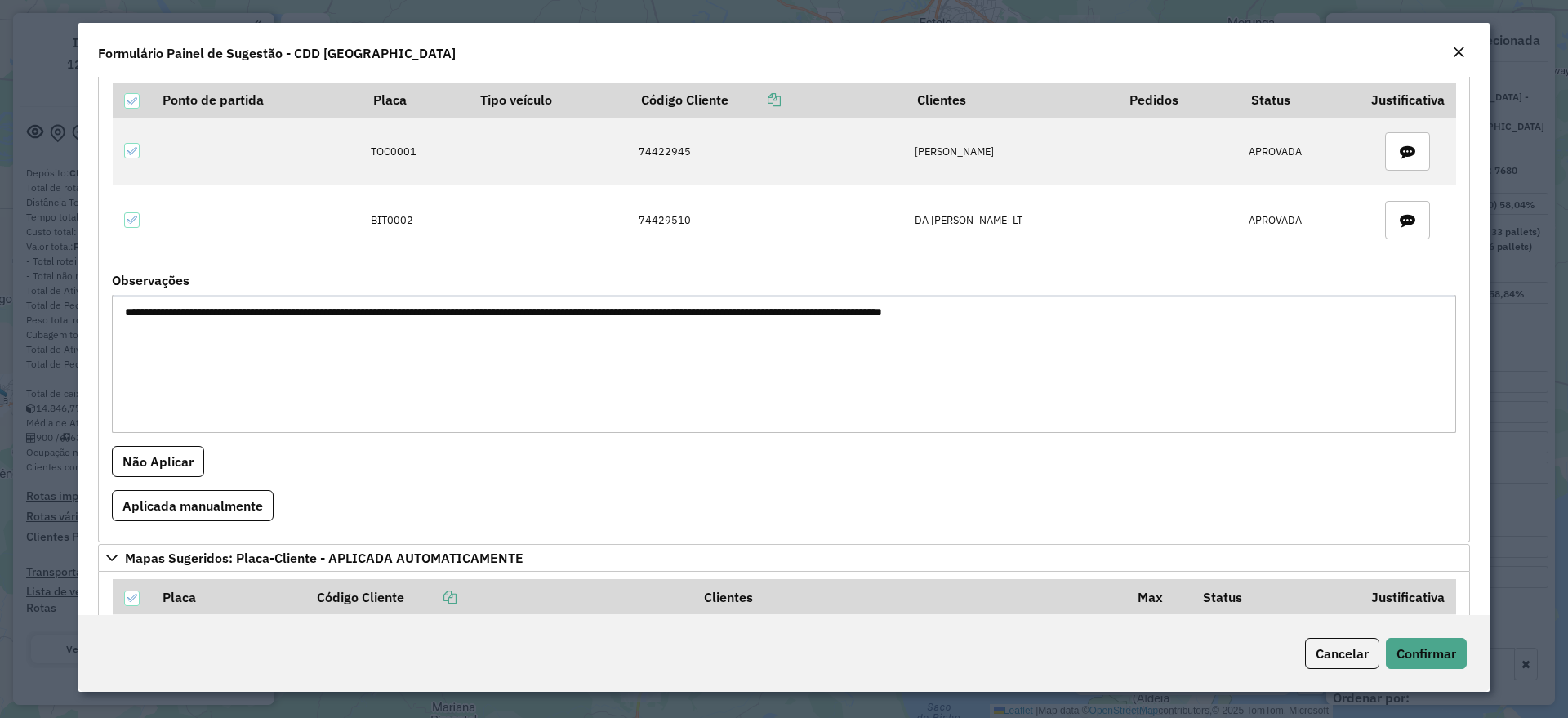
click at [770, 365] on textarea "**********" at bounding box center [784, 364] width 1344 height 138
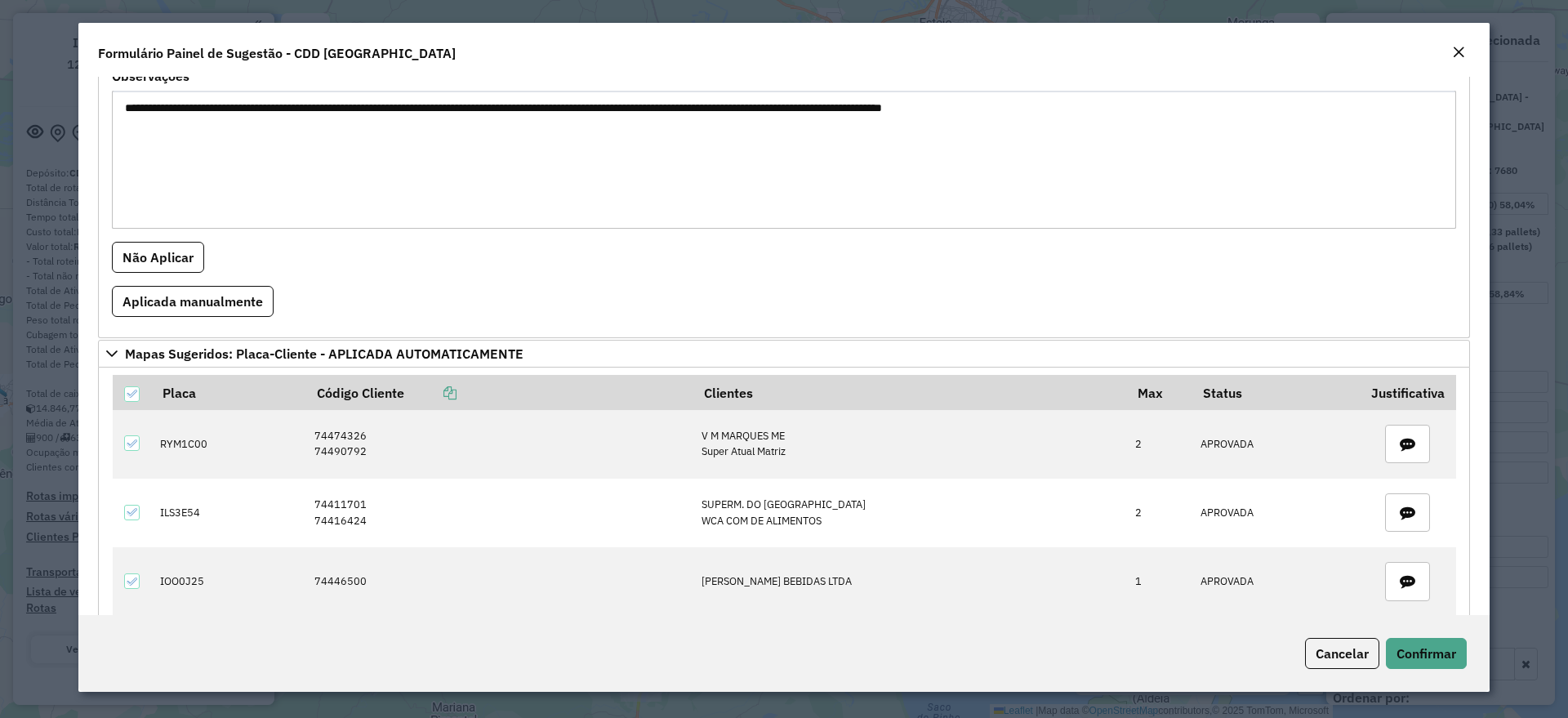
scroll to position [817, 0]
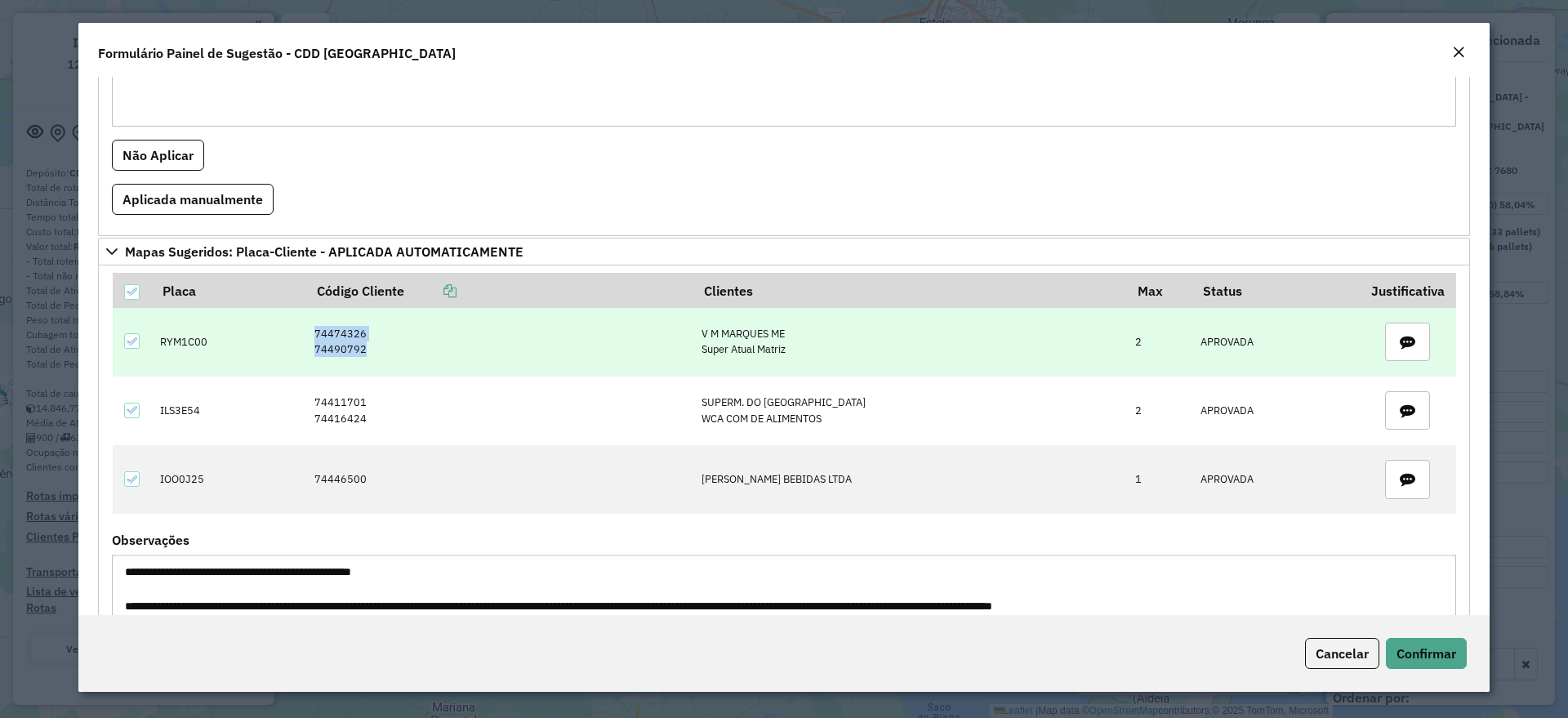
drag, startPoint x: 378, startPoint y: 355, endPoint x: 304, endPoint y: 344, distance: 74.8
click at [304, 344] on tr "RYM1C00 74474326 74490792 V M MARQUES ME Super Atual Matriz 2 APROVADA" at bounding box center [784, 342] width 1343 height 69
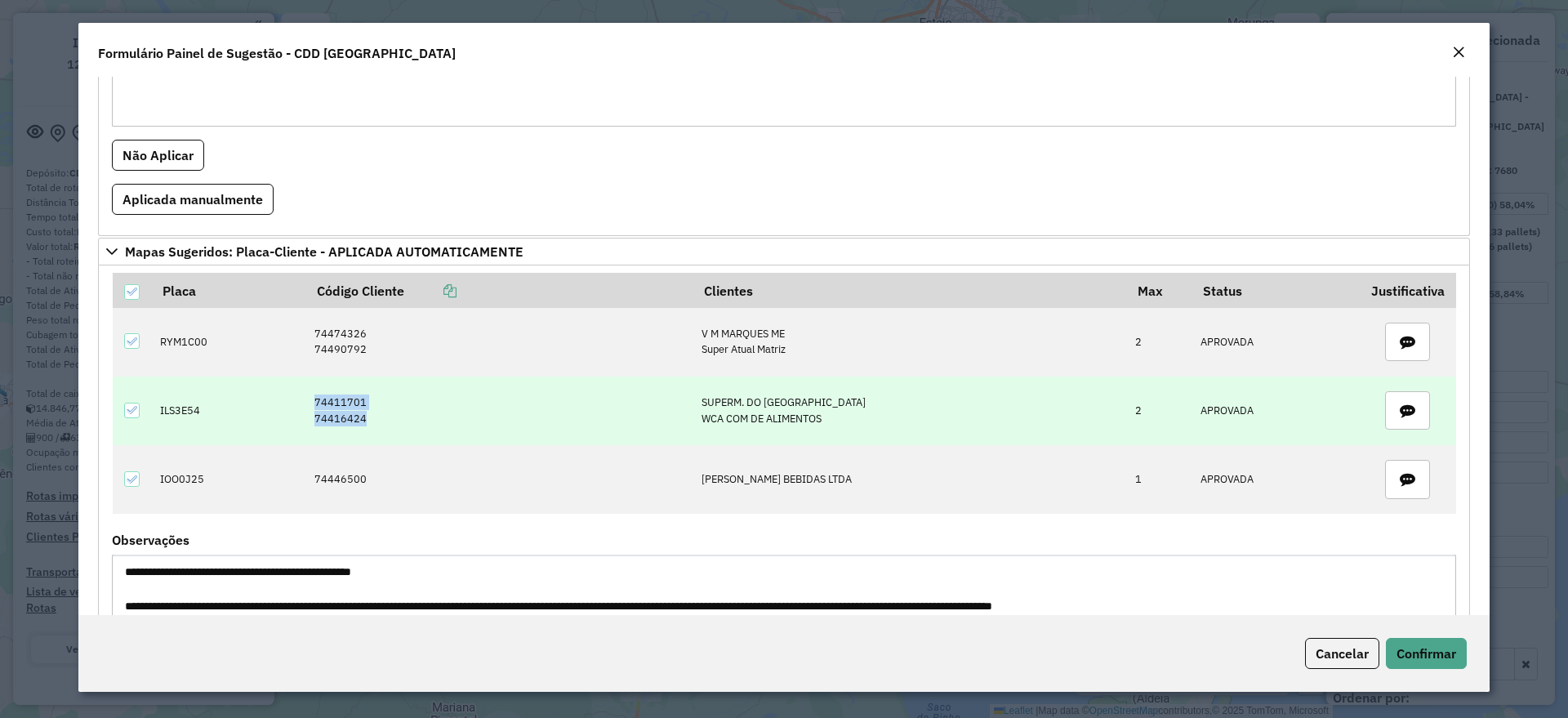
drag, startPoint x: 304, startPoint y: 399, endPoint x: 409, endPoint y: 428, distance: 108.9
click at [409, 428] on tr "ILS3E54 74411701 74416424 SUPERM. DO PAULINHO WCA COM DE ALIMENTOS 2 APROVADA" at bounding box center [784, 411] width 1343 height 69
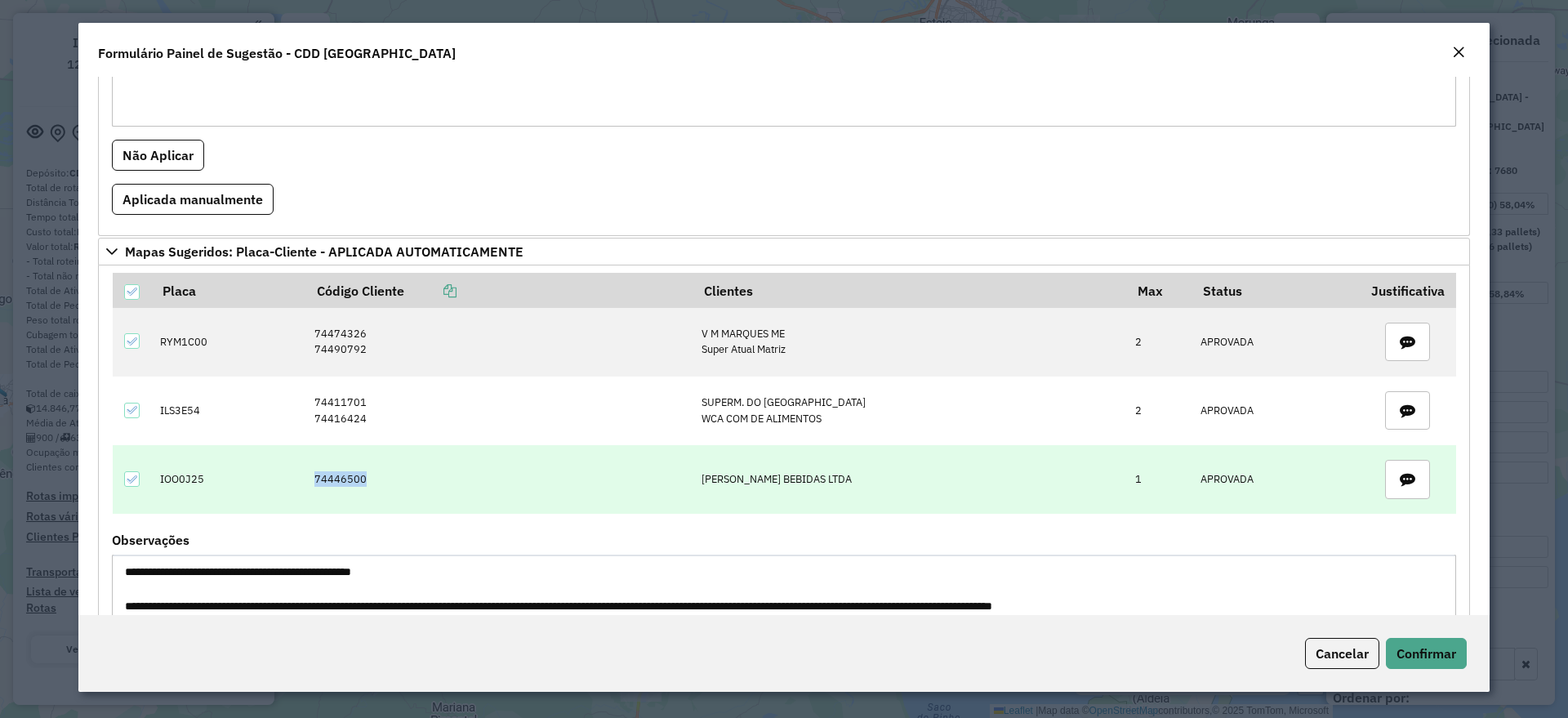
drag, startPoint x: 316, startPoint y: 477, endPoint x: 424, endPoint y: 474, distance: 108.0
click at [424, 474] on td "74446500" at bounding box center [499, 479] width 387 height 69
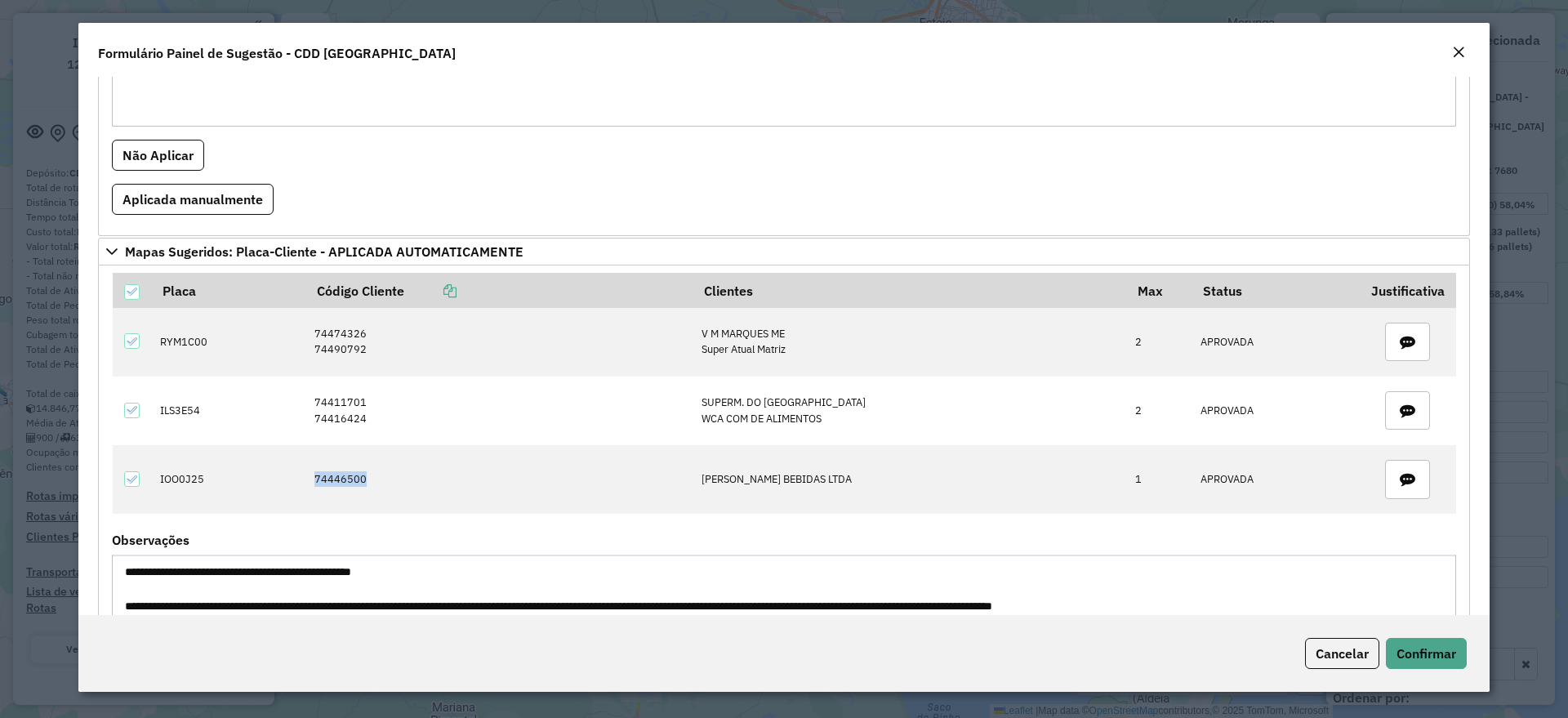
scroll to position [919, 0]
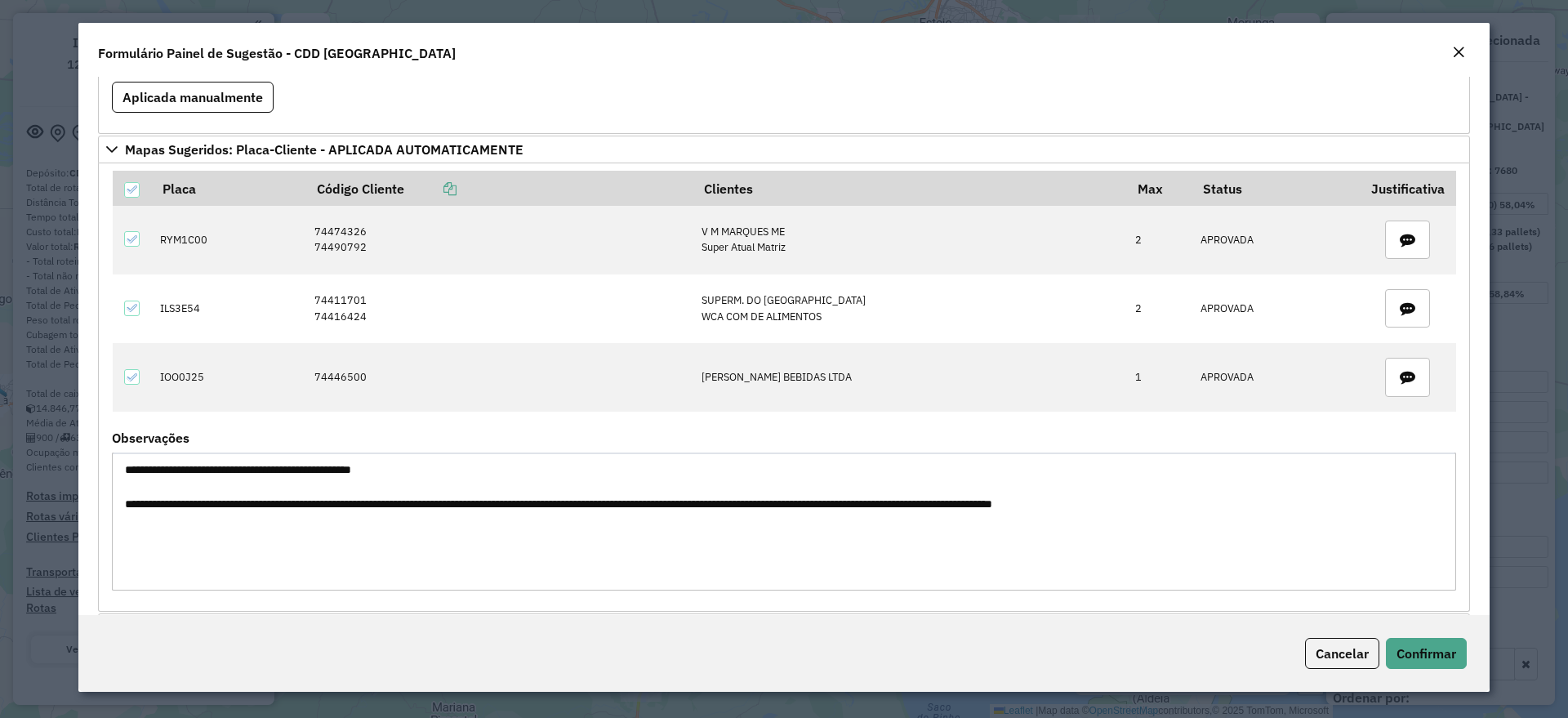
drag, startPoint x: 158, startPoint y: 511, endPoint x: 1139, endPoint y: 517, distance: 981.0
click at [1139, 517] on textarea "**********" at bounding box center [784, 522] width 1344 height 138
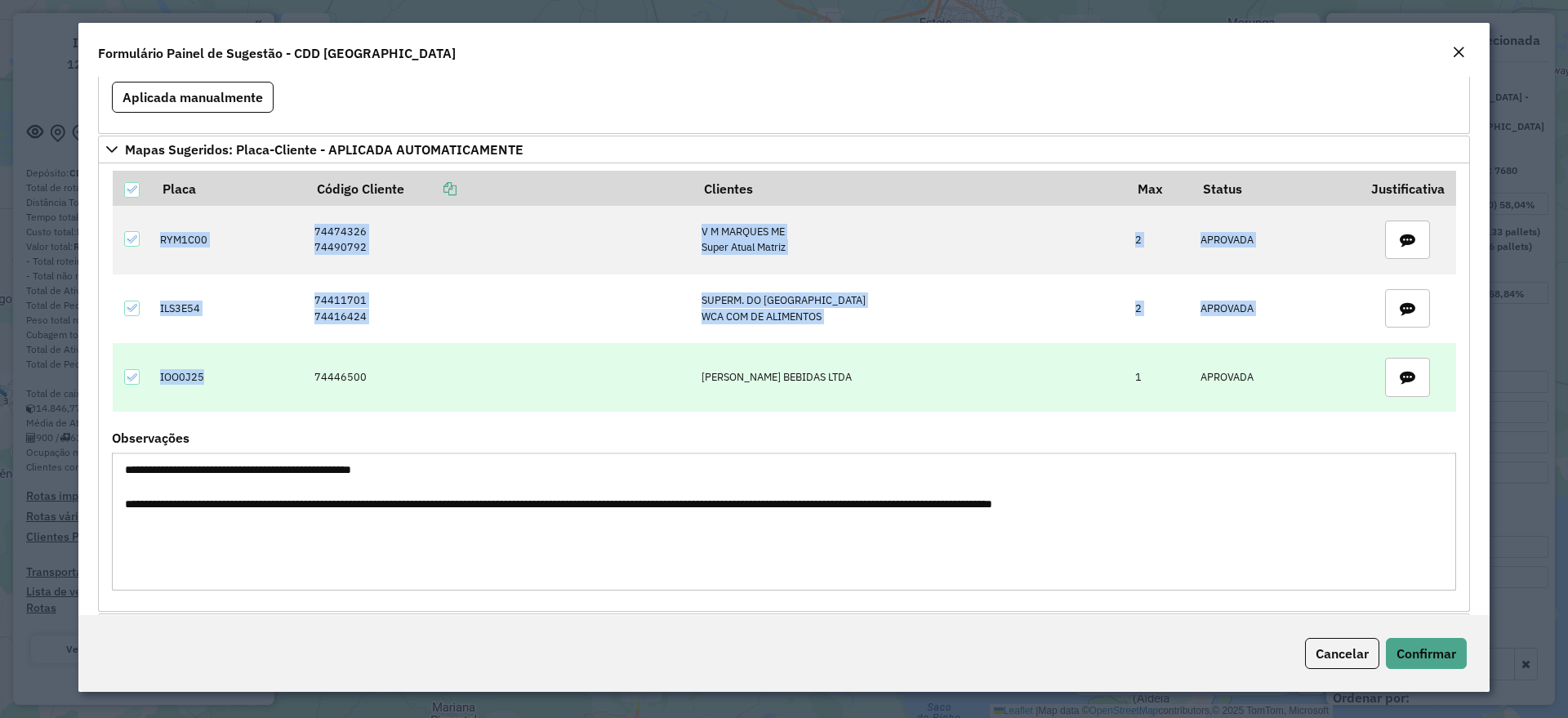
drag, startPoint x: 153, startPoint y: 239, endPoint x: 254, endPoint y: 385, distance: 177.5
click at [254, 385] on tbody "RYM1C00 74474326 74490792 V M MARQUES ME Super Atual Matriz 2 APROVADA ILS3E54 …" at bounding box center [784, 309] width 1343 height 206
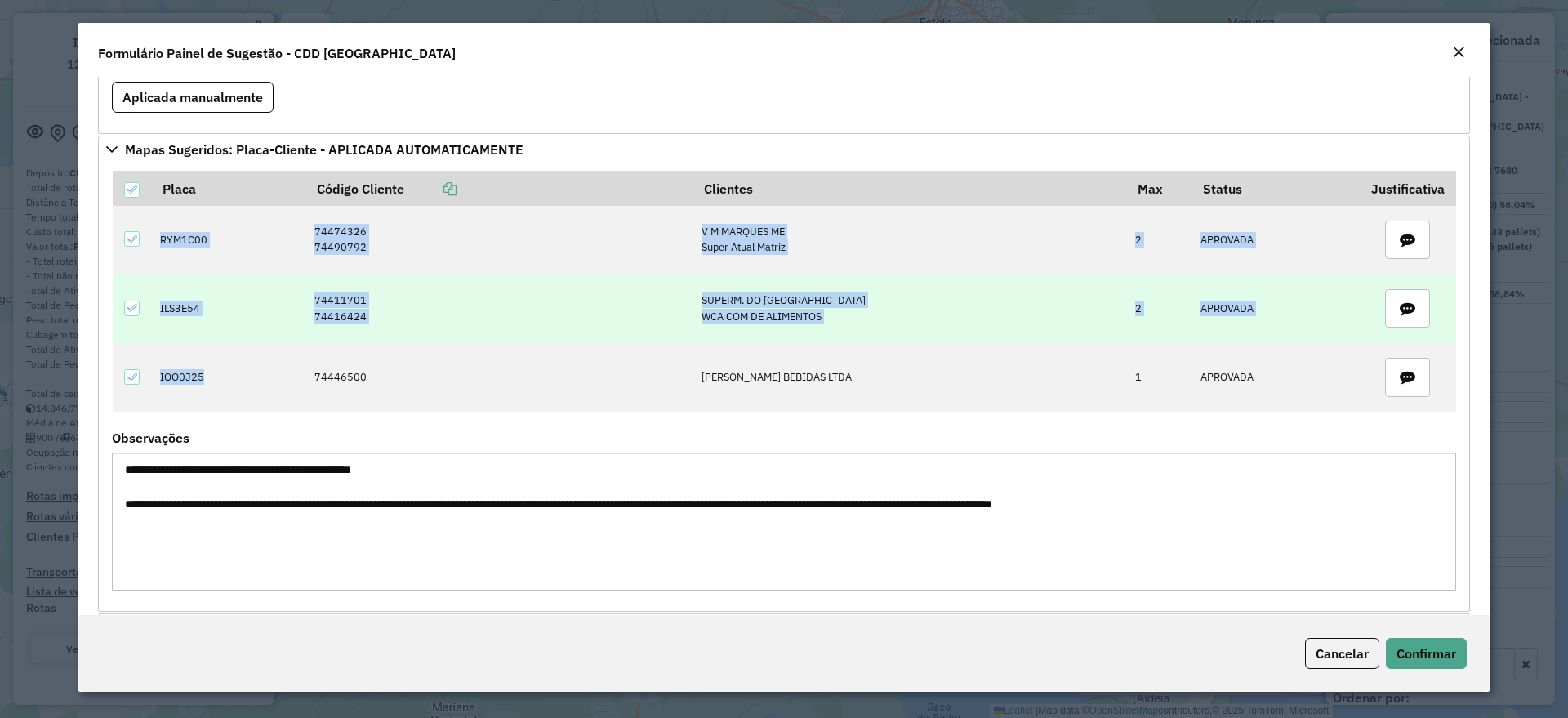
click at [527, 312] on td "74411701 74416424" at bounding box center [499, 308] width 387 height 69
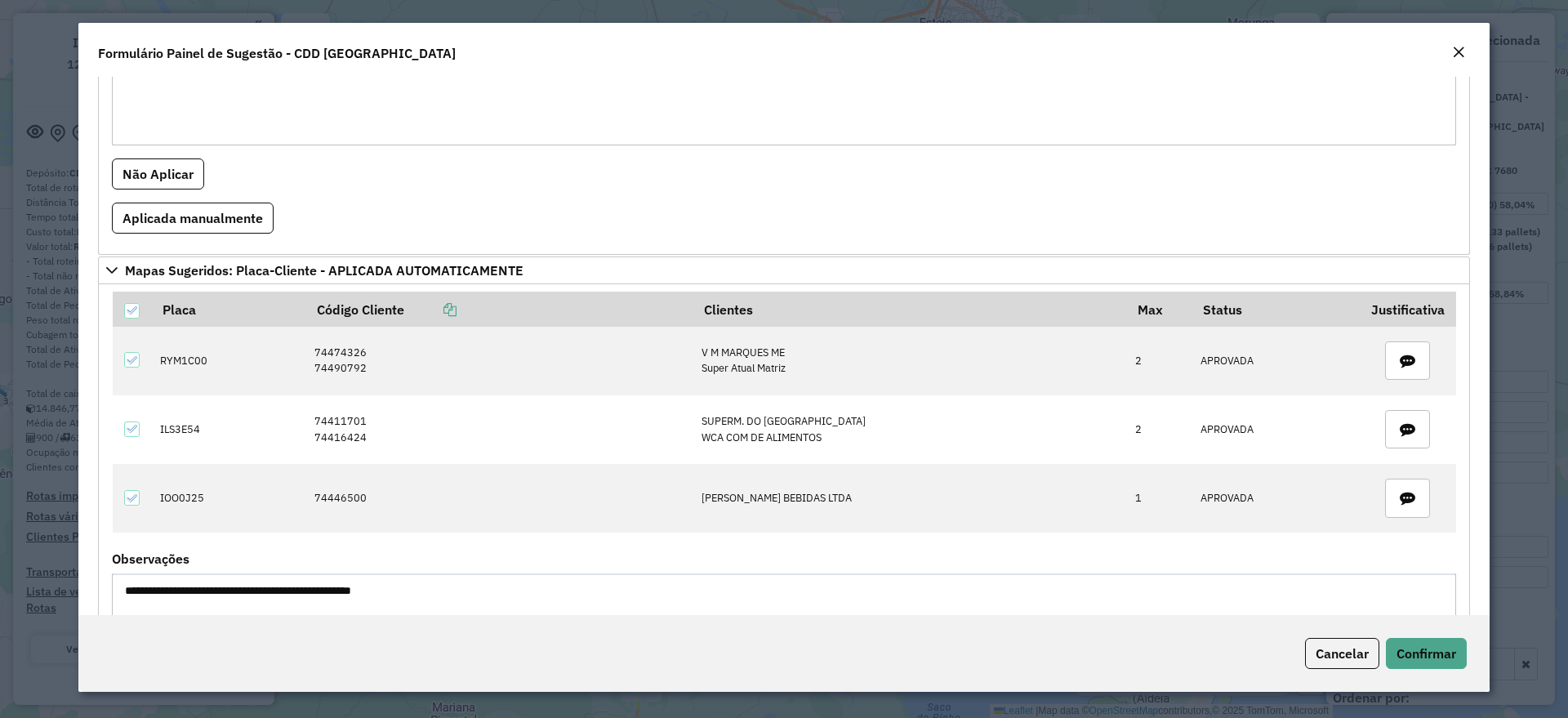
scroll to position [696, 0]
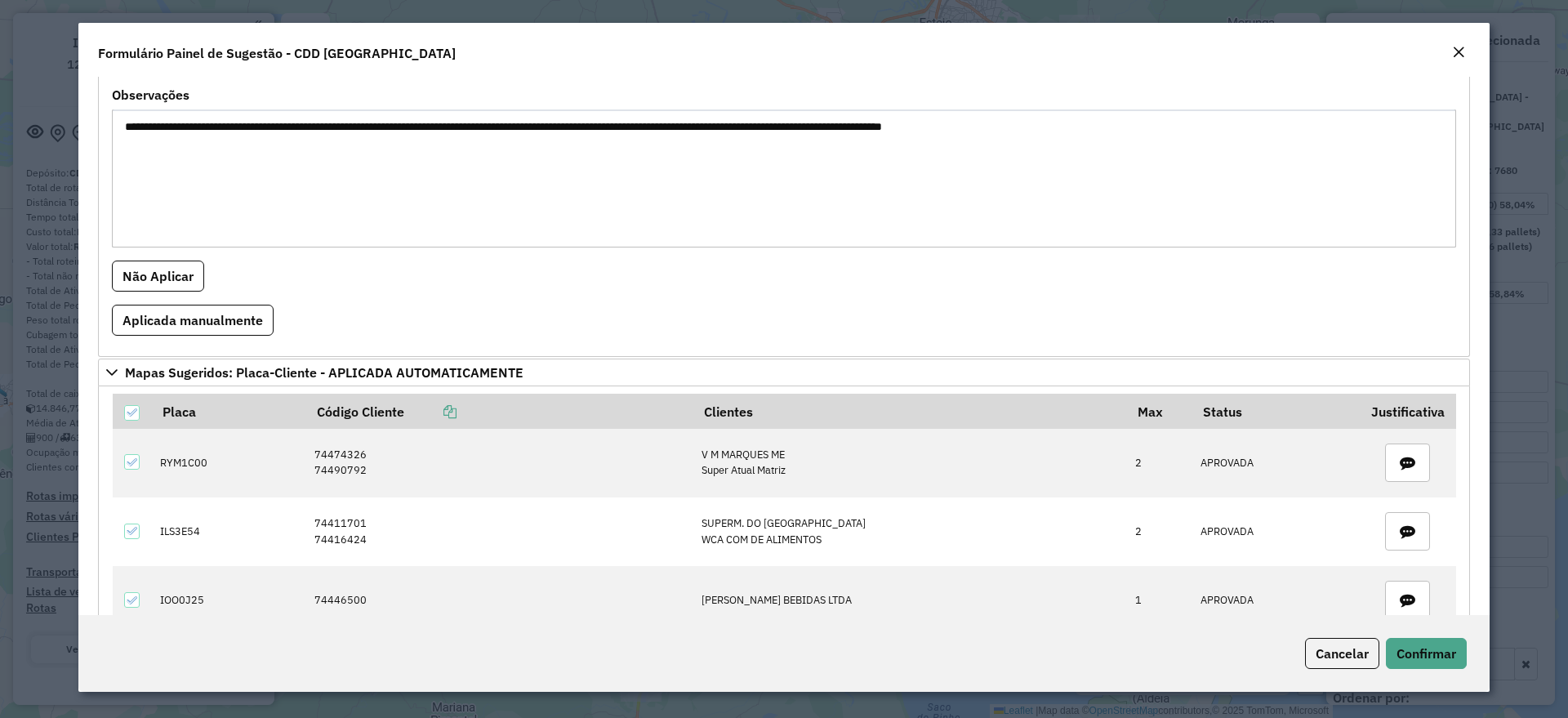
click at [1458, 54] on em "Close" at bounding box center [1458, 52] width 13 height 13
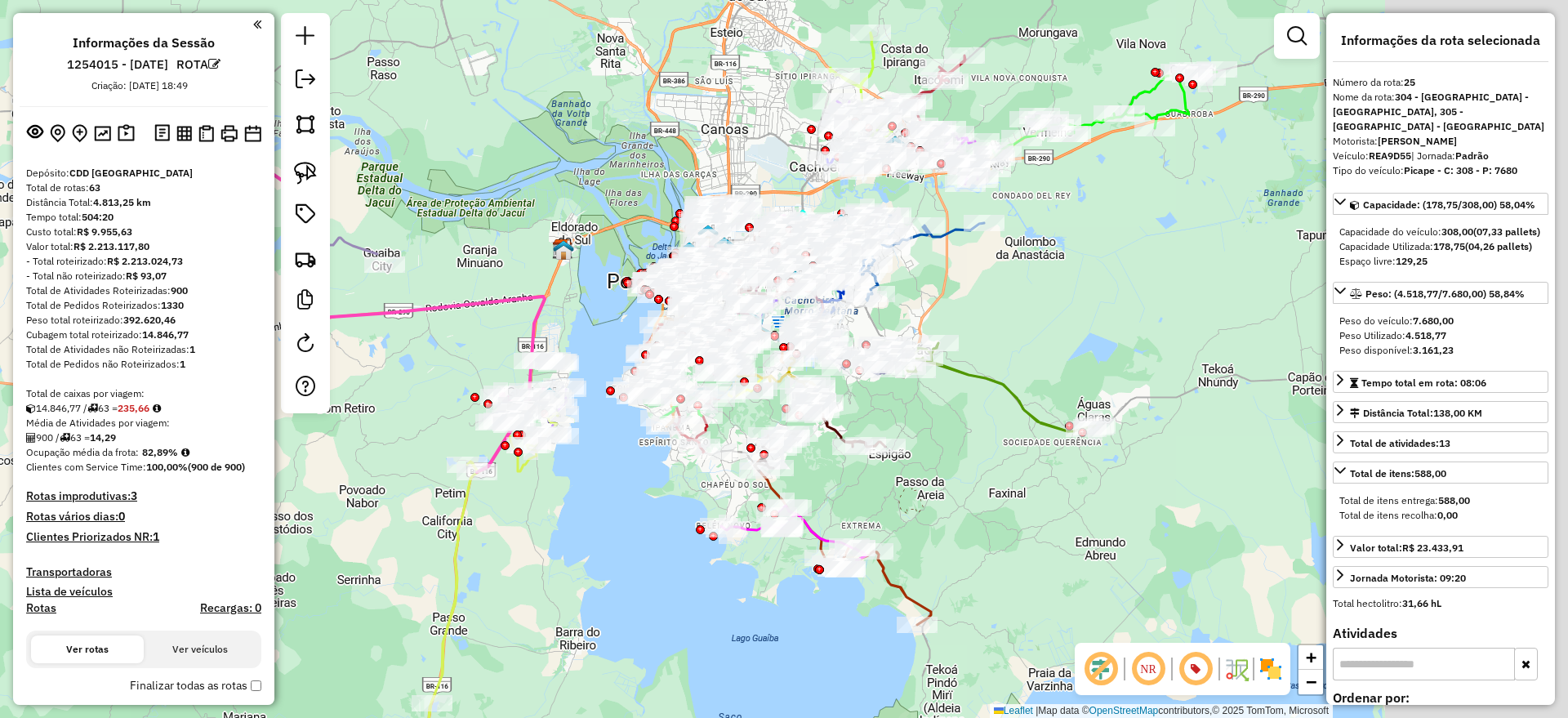
click at [502, 140] on div "Janela de atendimento Grade de atendimento Capacidade Transportadoras Veículos …" at bounding box center [784, 359] width 1568 height 718
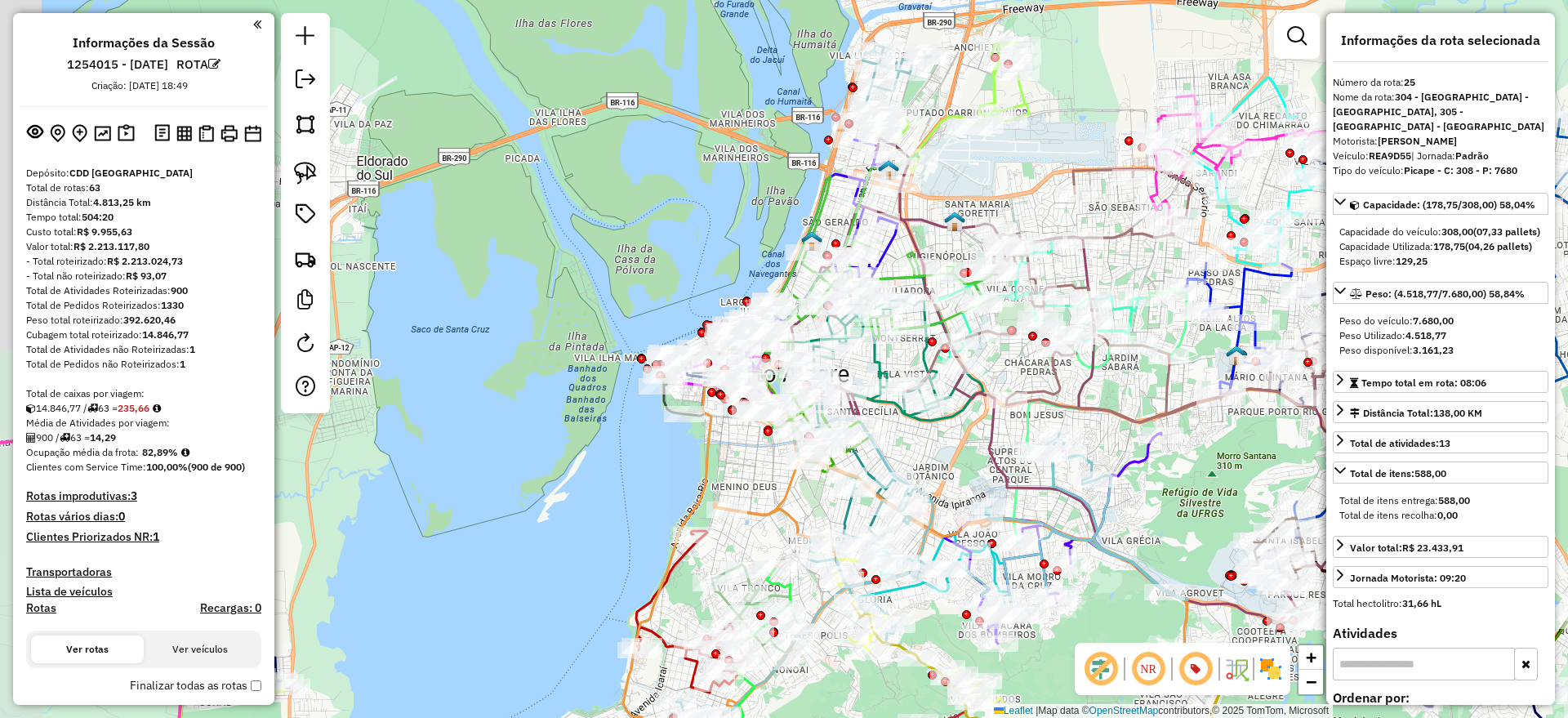
drag, startPoint x: 512, startPoint y: 180, endPoint x: 659, endPoint y: 212, distance: 150.4
click at [659, 212] on div "Janela de atendimento Grade de atendimento Capacidade Transportadoras Veículos …" at bounding box center [784, 359] width 1568 height 718
